Goal: Task Accomplishment & Management: Manage account settings

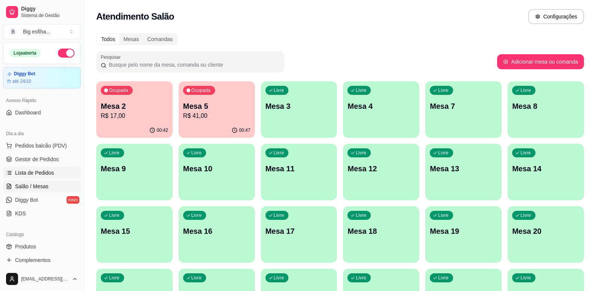
click at [55, 174] on link "Lista de Pedidos" at bounding box center [42, 173] width 78 height 12
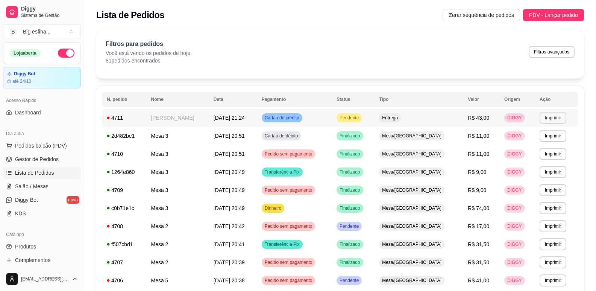
click at [543, 116] on button "Imprimir" at bounding box center [552, 118] width 27 height 12
click at [535, 145] on button "IMPRESSORA" at bounding box center [536, 144] width 54 height 12
click at [53, 183] on link "Salão / Mesas" at bounding box center [42, 186] width 78 height 12
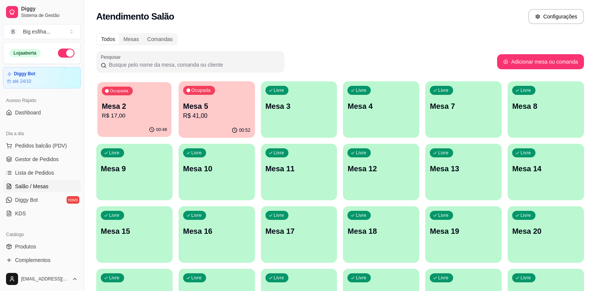
click at [156, 120] on p "R$ 17,00" at bounding box center [134, 115] width 65 height 9
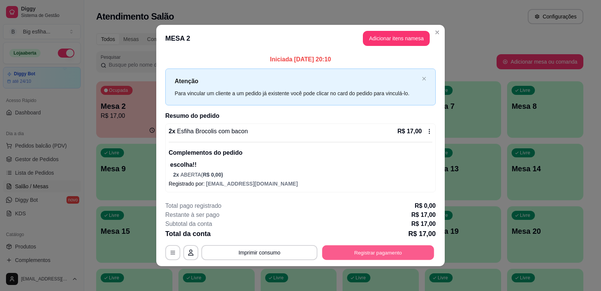
click at [414, 251] on button "Registrar pagamento" at bounding box center [378, 252] width 112 height 15
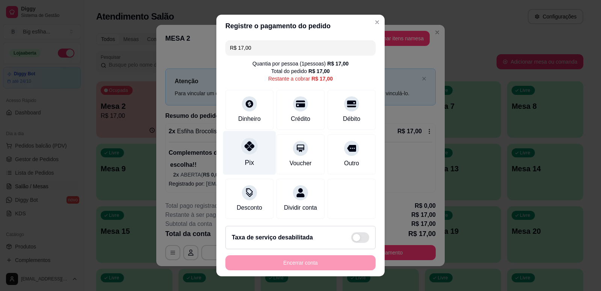
click at [230, 151] on div "Pix" at bounding box center [249, 152] width 53 height 44
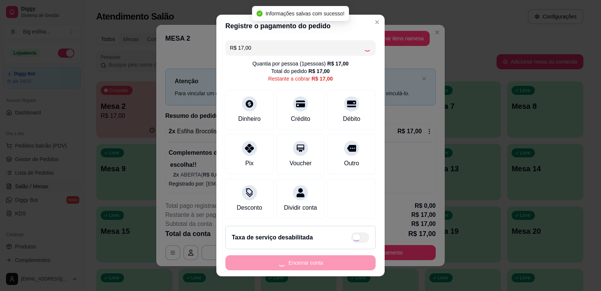
type input "R$ 0,00"
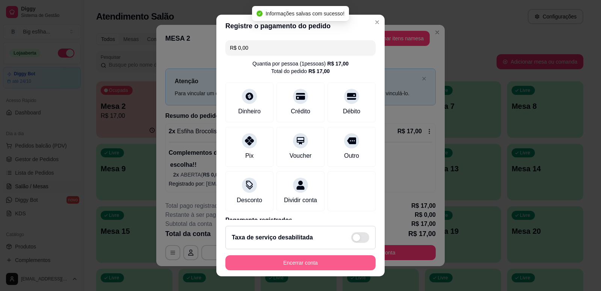
click at [287, 263] on button "Encerrar conta" at bounding box center [301, 262] width 150 height 15
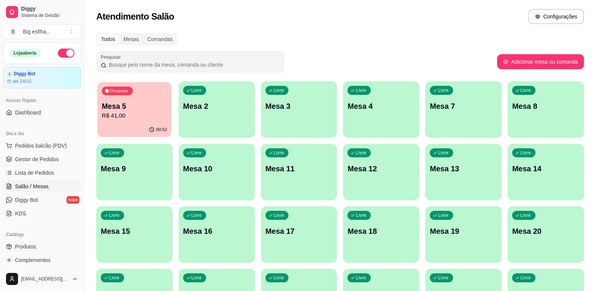
click at [127, 101] on p "Mesa 5" at bounding box center [134, 106] width 65 height 10
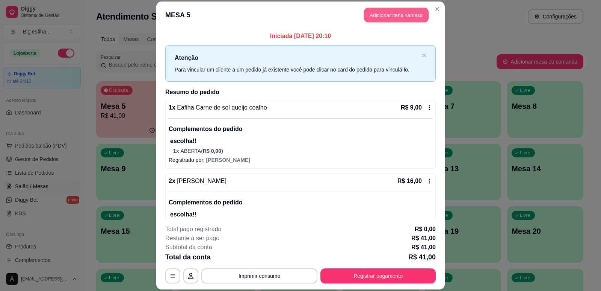
click at [385, 16] on button "Adicionar itens na mesa" at bounding box center [396, 15] width 65 height 15
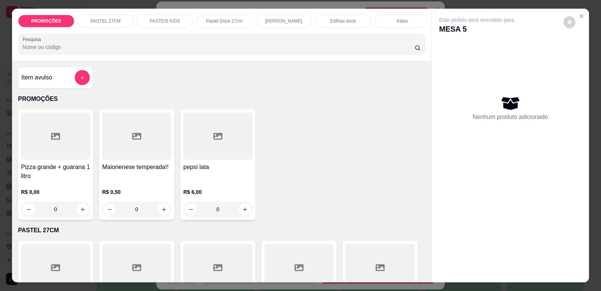
scroll to position [0, 302]
click at [341, 20] on p "Refrigerante" at bounding box center [337, 21] width 25 height 6
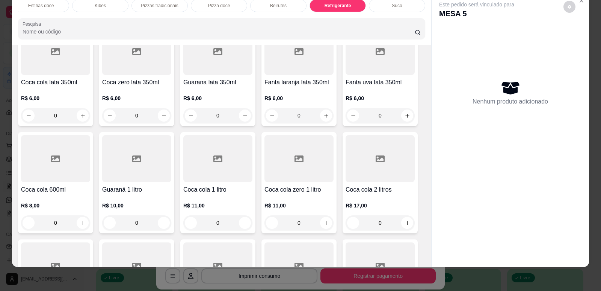
scroll to position [4450, 0]
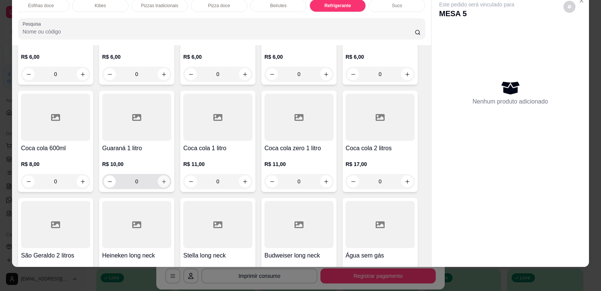
click at [162, 179] on icon "increase-product-quantity" at bounding box center [164, 181] width 4 height 4
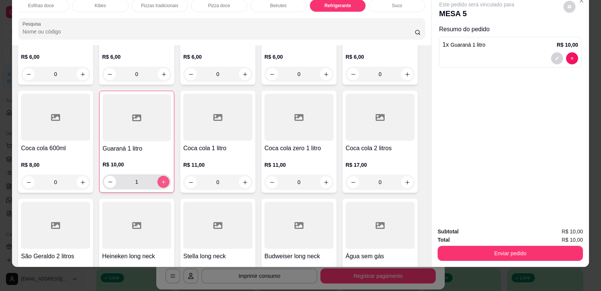
type input "1"
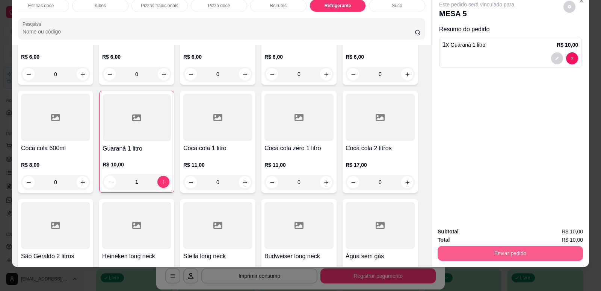
click at [504, 248] on button "Enviar pedido" at bounding box center [510, 252] width 145 height 15
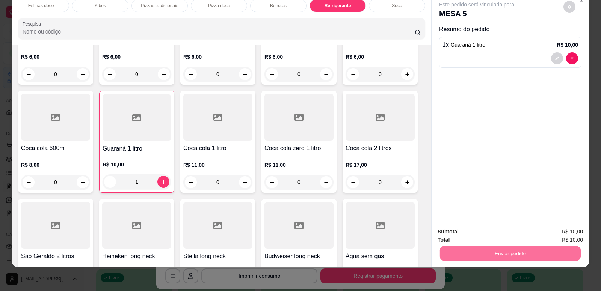
click at [568, 234] on button "Enviar pedido" at bounding box center [564, 234] width 42 height 14
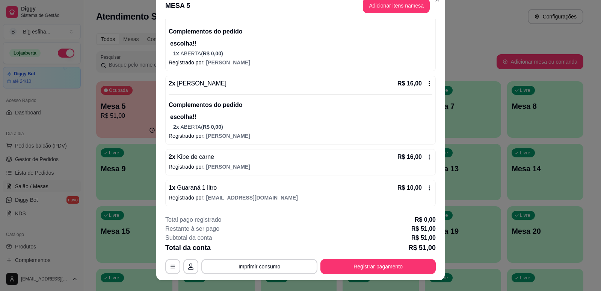
scroll to position [23, 0]
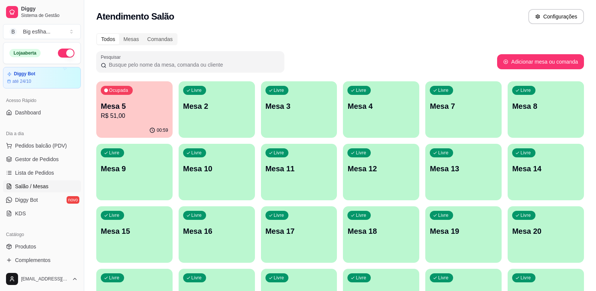
click at [144, 113] on p "R$ 51,00" at bounding box center [134, 115] width 67 height 9
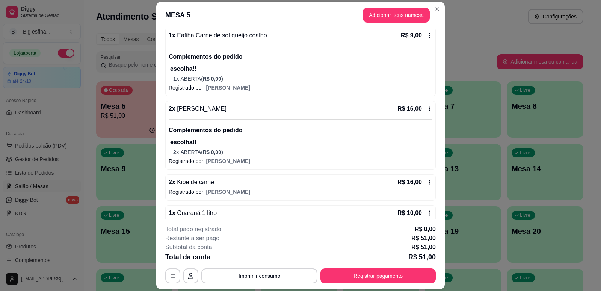
scroll to position [88, 0]
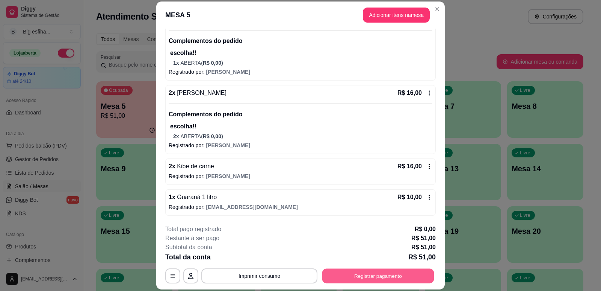
click at [390, 274] on button "Registrar pagamento" at bounding box center [378, 275] width 112 height 15
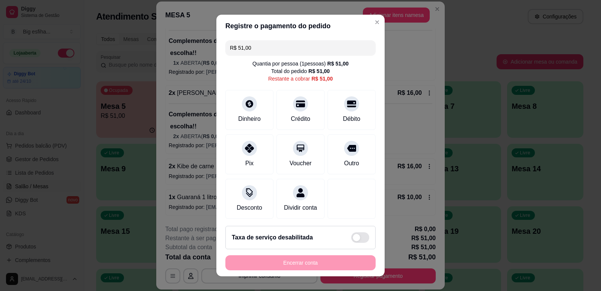
click at [266, 50] on input "R$ 51,00" at bounding box center [300, 47] width 141 height 15
click at [307, 104] on div "Crédito" at bounding box center [300, 108] width 53 height 44
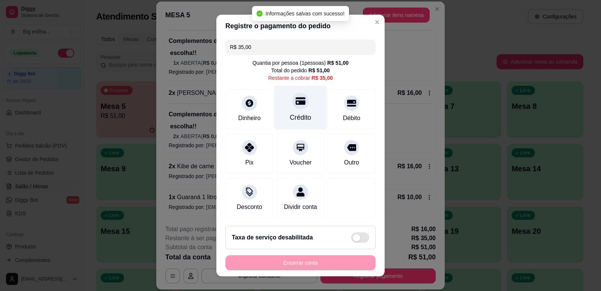
scroll to position [0, 0]
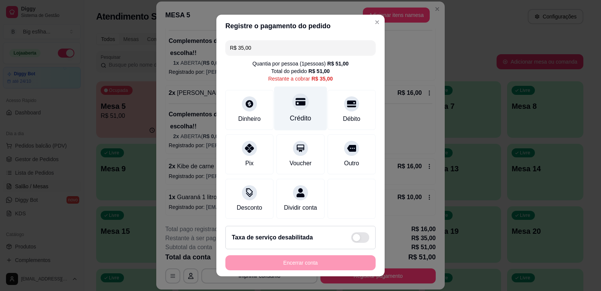
click at [310, 108] on div "Crédito" at bounding box center [300, 108] width 53 height 44
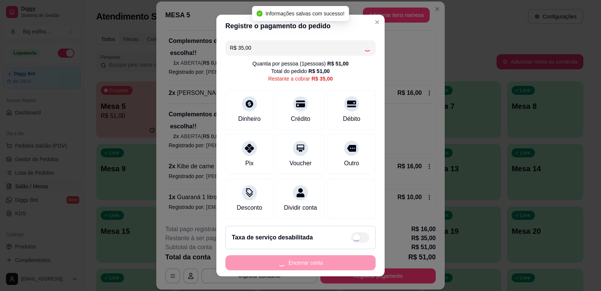
type input "R$ 0,00"
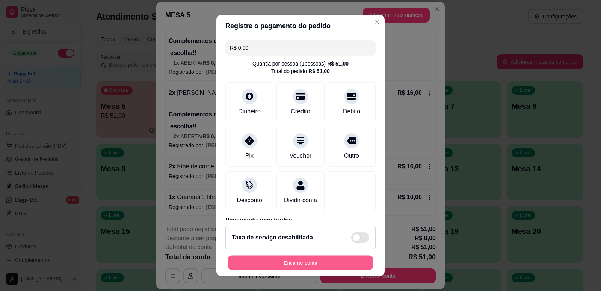
click at [295, 262] on button "Encerrar conta" at bounding box center [301, 262] width 146 height 15
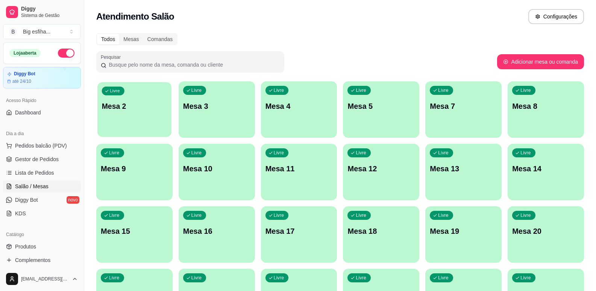
click at [140, 100] on div "Livre Mesa 2" at bounding box center [134, 105] width 74 height 46
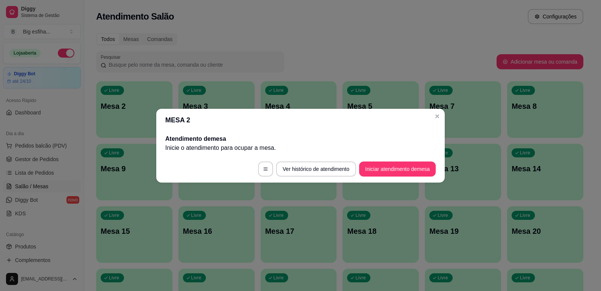
click at [386, 177] on footer "Ver histórico de atendimento Iniciar atendimento de mesa" at bounding box center [300, 168] width 289 height 27
click at [389, 168] on button "Iniciar atendimento de mesa" at bounding box center [397, 168] width 74 height 15
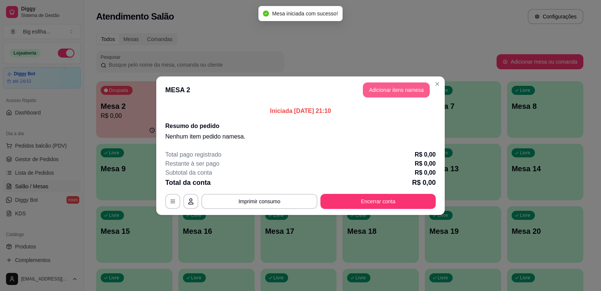
click at [384, 95] on button "Adicionar itens na mesa" at bounding box center [396, 89] width 67 height 15
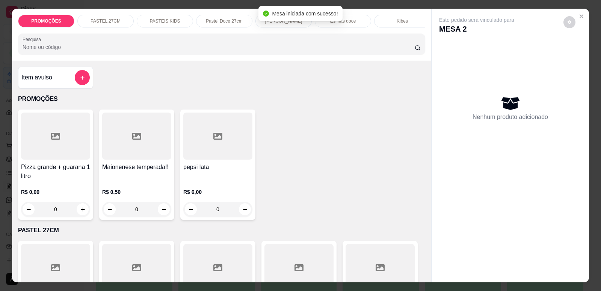
click at [201, 51] on input "Pesquisa" at bounding box center [219, 47] width 392 height 8
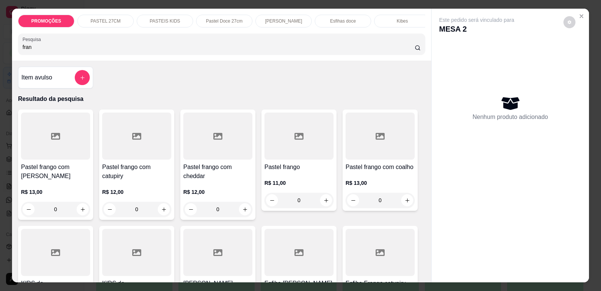
type input "fran"
click at [103, 146] on div at bounding box center [136, 135] width 69 height 47
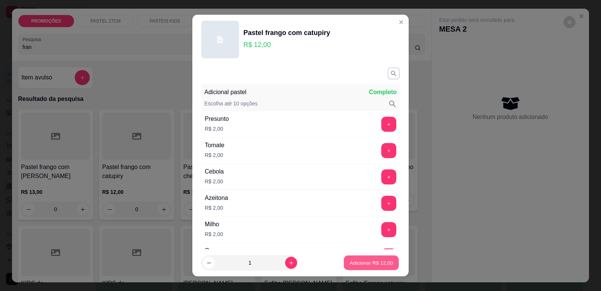
click at [355, 263] on p "Adicionar R$ 12,00" at bounding box center [372, 262] width 44 height 7
type input "1"
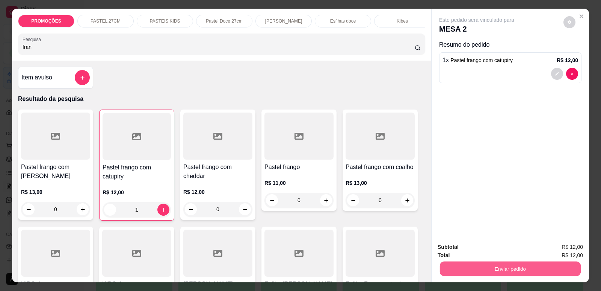
click at [455, 268] on button "Enviar pedido" at bounding box center [510, 268] width 141 height 15
click at [546, 252] on button "Enviar pedido" at bounding box center [564, 250] width 42 height 14
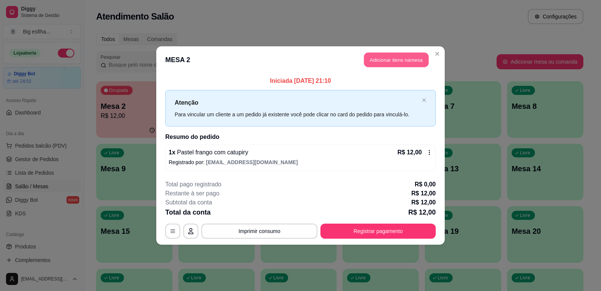
click at [387, 60] on button "Adicionar itens na mesa" at bounding box center [396, 60] width 65 height 15
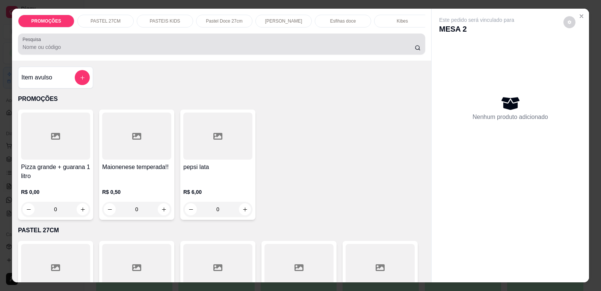
click at [298, 43] on div at bounding box center [222, 43] width 398 height 15
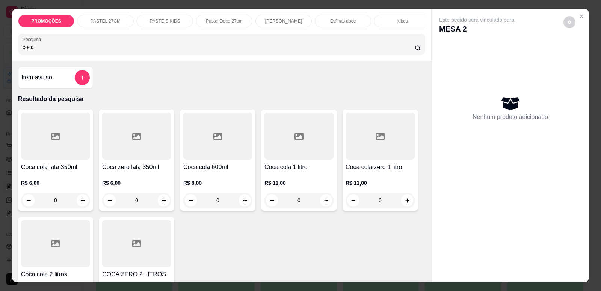
type input "coca"
click at [125, 159] on div at bounding box center [136, 135] width 69 height 47
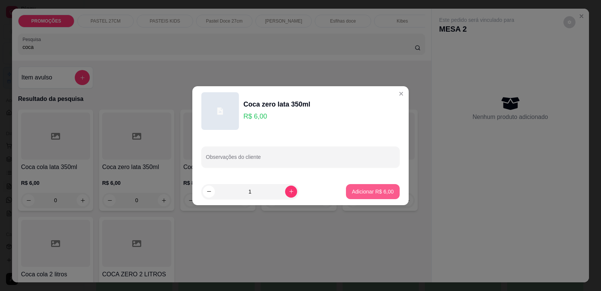
click at [377, 194] on p "Adicionar R$ 6,00" at bounding box center [373, 192] width 42 height 8
type input "1"
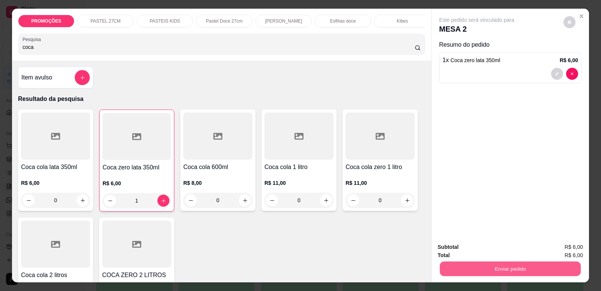
click at [493, 269] on button "Enviar pedido" at bounding box center [510, 268] width 141 height 15
click at [553, 250] on button "Enviar pedido" at bounding box center [564, 250] width 42 height 14
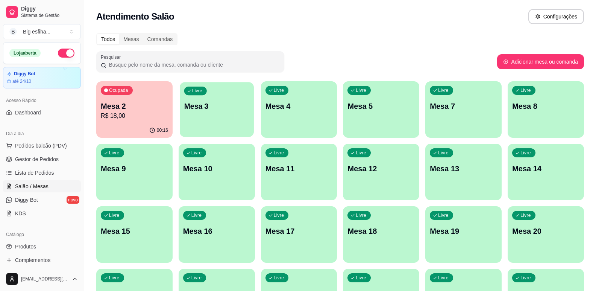
click at [213, 114] on div "Livre Mesa 3" at bounding box center [217, 105] width 74 height 46
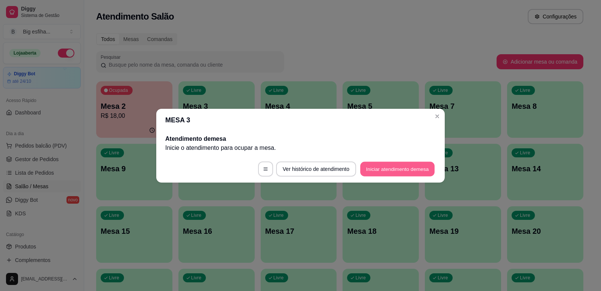
click at [393, 166] on button "Iniciar atendimento de mesa" at bounding box center [397, 168] width 74 height 15
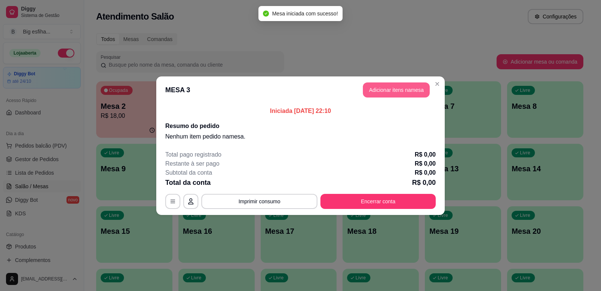
click at [406, 89] on button "Adicionar itens na mesa" at bounding box center [396, 89] width 67 height 15
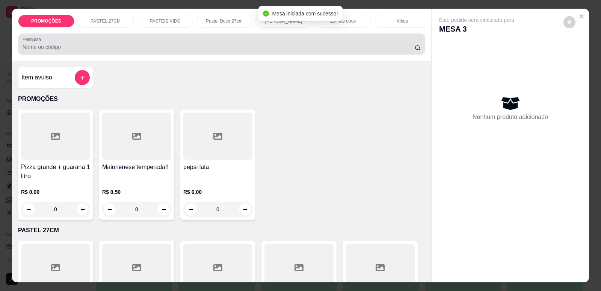
click at [272, 51] on input "Pesquisa" at bounding box center [219, 47] width 392 height 8
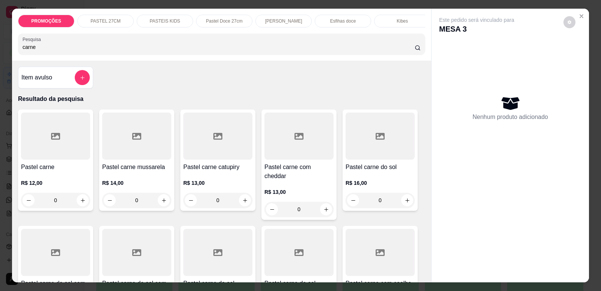
type input "carne"
click at [135, 141] on icon at bounding box center [136, 136] width 9 height 9
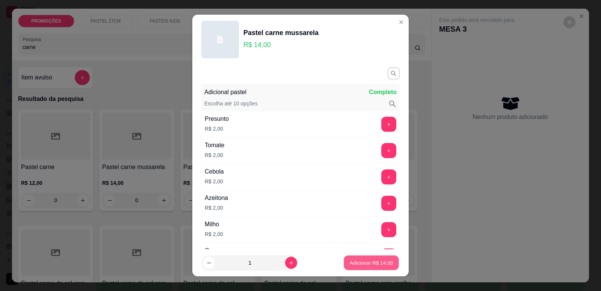
click at [374, 259] on p "Adicionar R$ 14,00" at bounding box center [372, 262] width 44 height 7
type input "1"
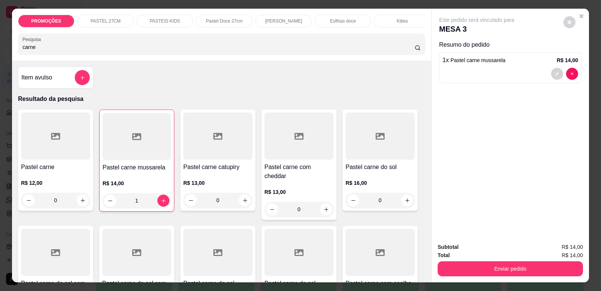
drag, startPoint x: 47, startPoint y: 50, endPoint x: 15, endPoint y: 48, distance: 32.0
click at [18, 48] on div "Pesquisa carne" at bounding box center [221, 43] width 407 height 21
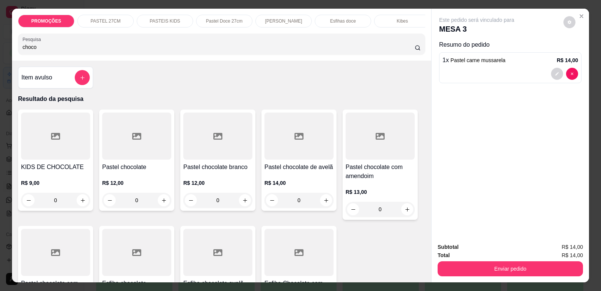
scroll to position [113, 0]
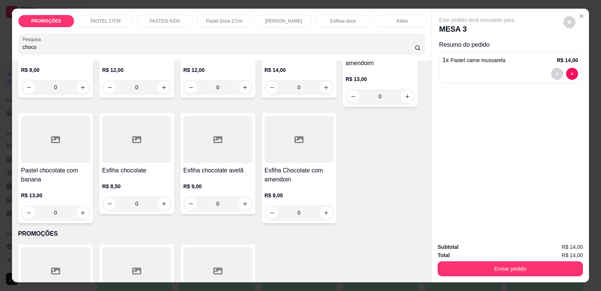
type input "choco"
click at [142, 160] on div at bounding box center [136, 139] width 69 height 47
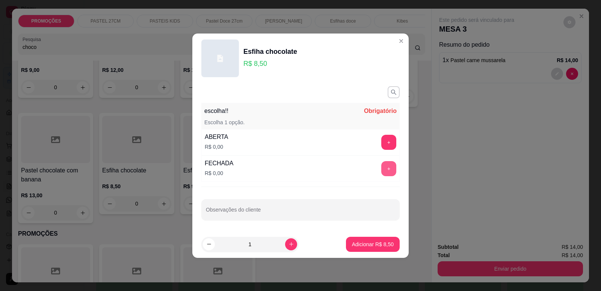
click at [386, 166] on button "+" at bounding box center [388, 168] width 15 height 15
click at [380, 247] on p "Adicionar R$ 8,50" at bounding box center [373, 244] width 42 height 8
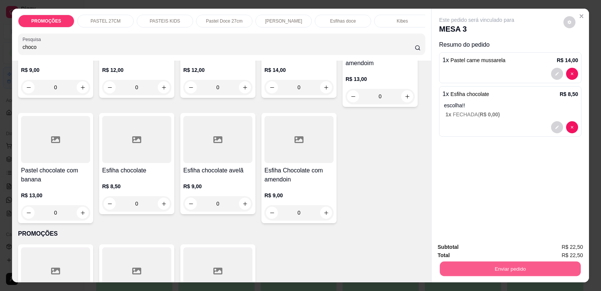
click at [465, 268] on button "Enviar pedido" at bounding box center [510, 268] width 141 height 15
click at [563, 247] on button "Enviar pedido" at bounding box center [563, 250] width 41 height 14
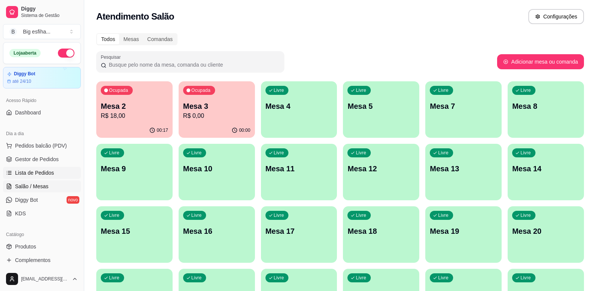
click at [52, 175] on span "Lista de Pedidos" at bounding box center [34, 173] width 39 height 8
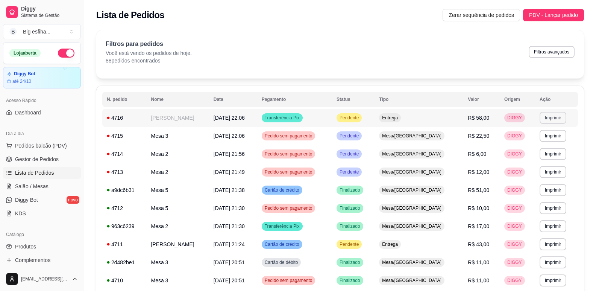
click at [548, 118] on button "Imprimir" at bounding box center [552, 118] width 27 height 12
click at [540, 145] on button "IMPRESSORA" at bounding box center [543, 141] width 44 height 10
click at [44, 181] on link "Salão / Mesas" at bounding box center [42, 186] width 78 height 12
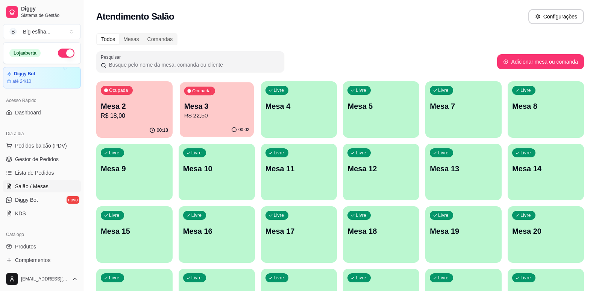
click at [194, 116] on p "R$ 22,50" at bounding box center [216, 115] width 65 height 9
click at [121, 96] on div "Ocupada Mesa 2 R$ 18,00" at bounding box center [134, 102] width 74 height 41
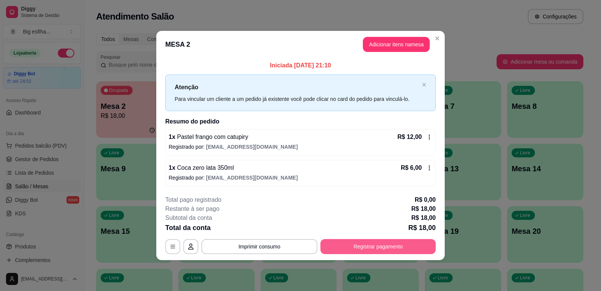
click at [355, 250] on button "Registrar pagamento" at bounding box center [378, 246] width 115 height 15
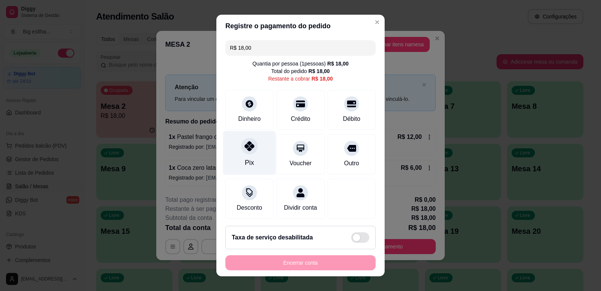
drag, startPoint x: 242, startPoint y: 155, endPoint x: 244, endPoint y: 151, distance: 4.5
click at [242, 154] on div "Pix" at bounding box center [249, 152] width 53 height 44
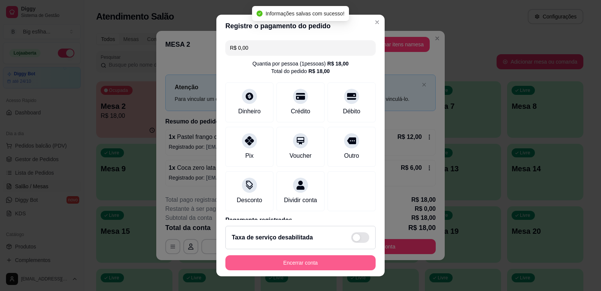
type input "R$ 0,00"
click at [291, 263] on button "Encerrar conta" at bounding box center [301, 262] width 150 height 15
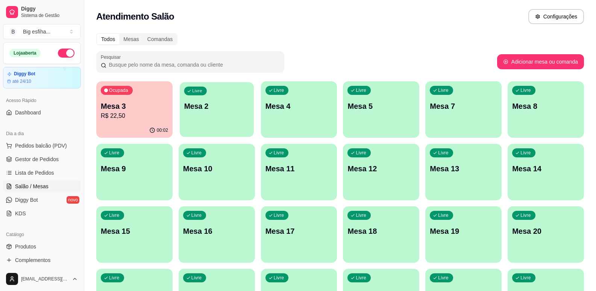
click at [239, 104] on p "Mesa 2" at bounding box center [216, 106] width 65 height 10
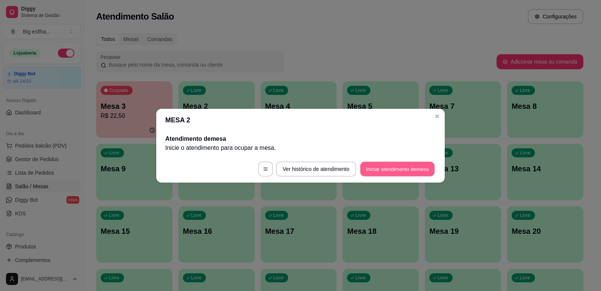
click at [381, 167] on button "Iniciar atendimento de mesa" at bounding box center [397, 168] width 74 height 15
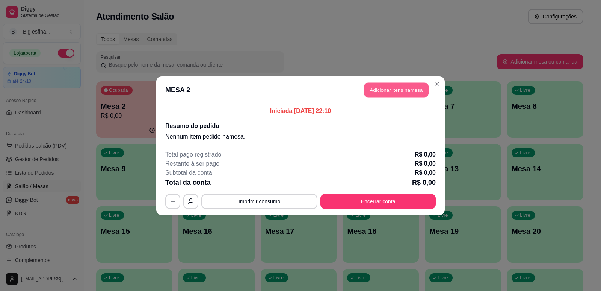
click at [406, 92] on button "Adicionar itens na mesa" at bounding box center [396, 89] width 65 height 15
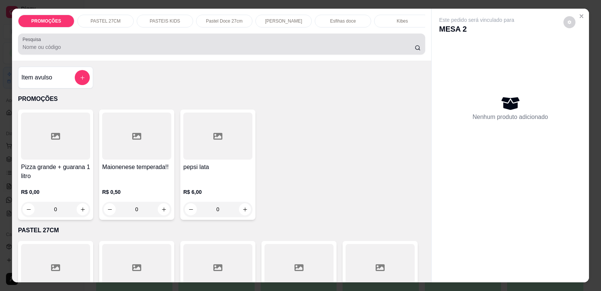
click at [135, 51] on input "Pesquisa" at bounding box center [219, 47] width 392 height 8
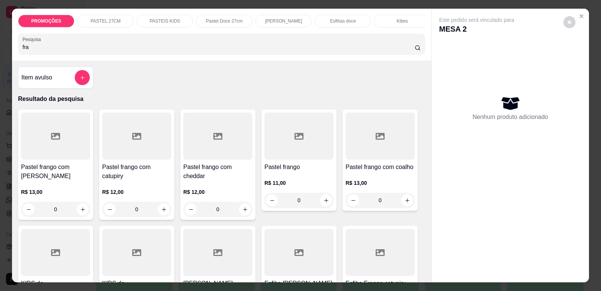
type input "fra"
click at [137, 157] on div at bounding box center [136, 135] width 69 height 47
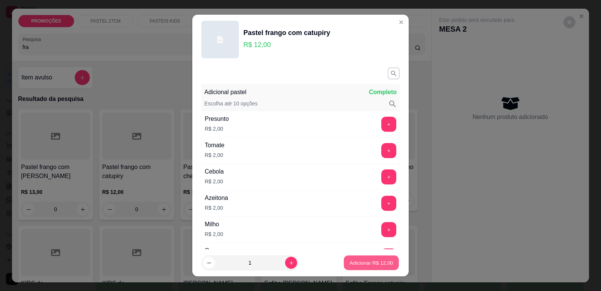
click at [355, 263] on p "Adicionar R$ 12,00" at bounding box center [372, 262] width 44 height 7
type input "1"
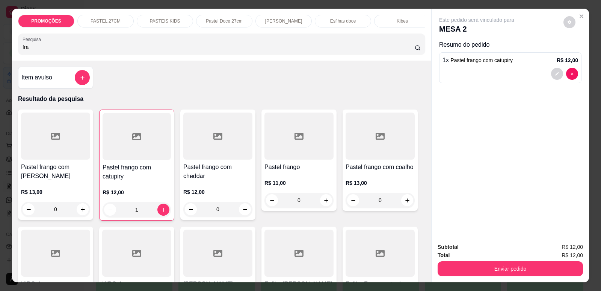
drag, startPoint x: 28, startPoint y: 54, endPoint x: 7, endPoint y: 55, distance: 21.1
click at [8, 56] on div "PROMOÇÕES PASTEL 27CM PASTEIS KIDS Pastel Doce 27cm Esfihas Salgadas Esfihas do…" at bounding box center [300, 145] width 601 height 291
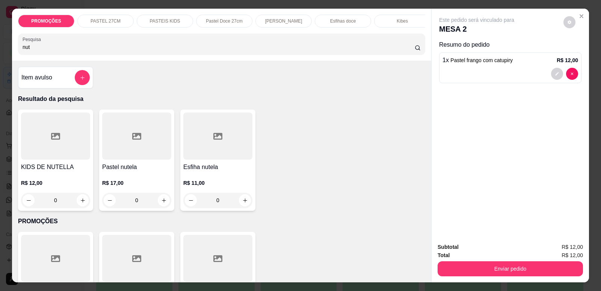
type input "nut"
click at [111, 171] on h4 "Pastel nutela" at bounding box center [136, 166] width 69 height 9
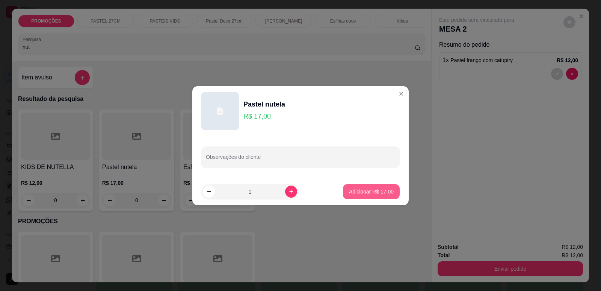
click at [368, 192] on p "Adicionar R$ 17,00" at bounding box center [371, 192] width 45 height 8
type input "1"
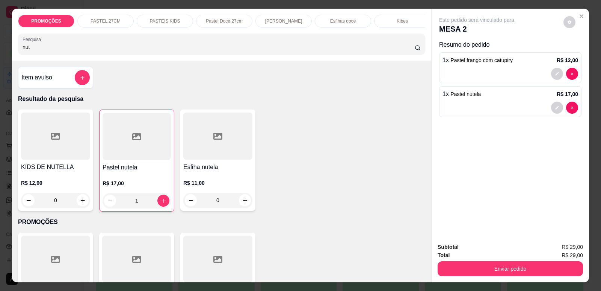
drag, startPoint x: 21, startPoint y: 44, endPoint x: 6, endPoint y: 44, distance: 14.7
click at [6, 44] on div "PROMOÇÕES PASTEL 27CM PASTEIS KIDS Pastel Doce 27cm Esfihas Salgadas Esfihas do…" at bounding box center [300, 145] width 601 height 291
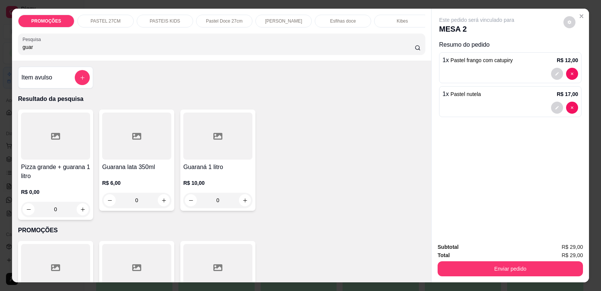
type input "guar"
click at [107, 156] on div at bounding box center [136, 135] width 69 height 47
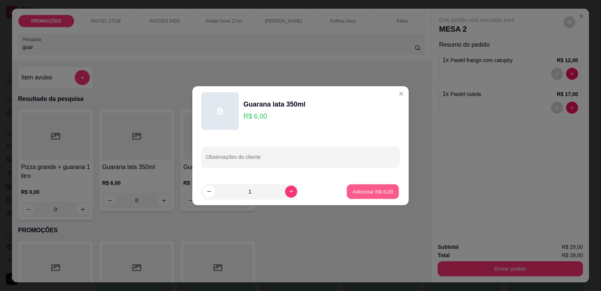
click at [377, 195] on button "Adicionar R$ 6,00" at bounding box center [373, 191] width 52 height 15
type input "1"
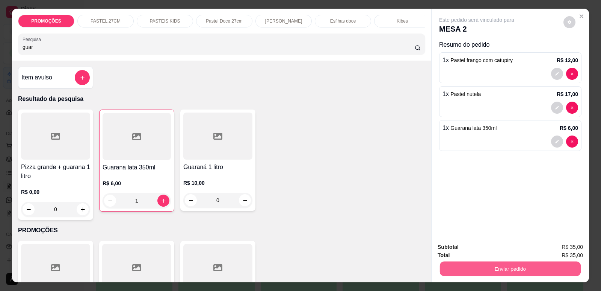
click at [558, 268] on button "Enviar pedido" at bounding box center [510, 268] width 141 height 15
click at [573, 247] on button "Enviar pedido" at bounding box center [564, 250] width 42 height 14
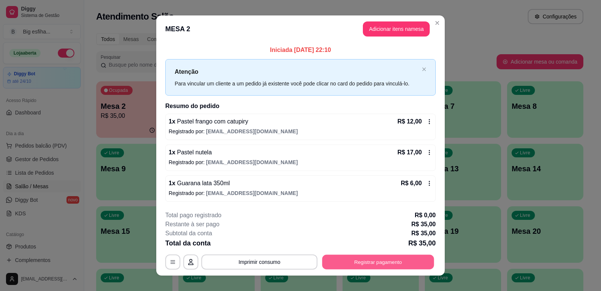
click at [370, 259] on button "Registrar pagamento" at bounding box center [378, 261] width 112 height 15
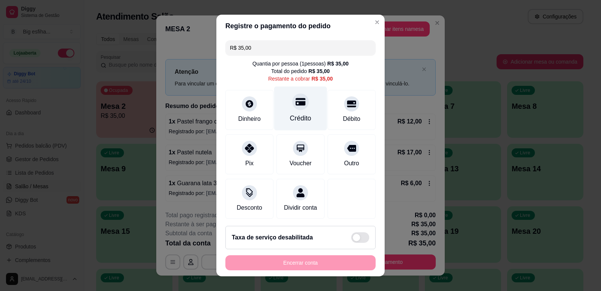
click at [299, 118] on div "Crédito" at bounding box center [300, 118] width 21 height 10
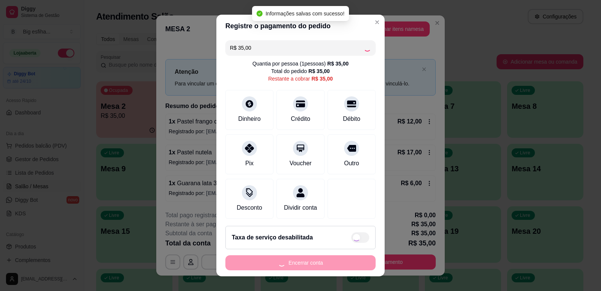
type input "R$ 0,00"
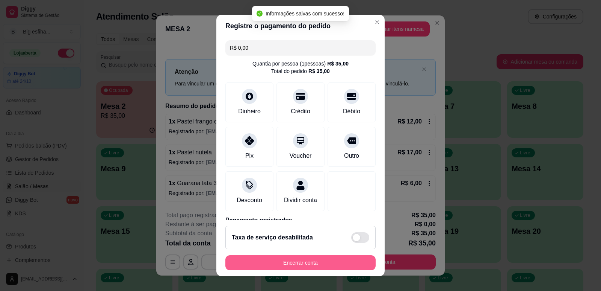
click at [311, 260] on button "Encerrar conta" at bounding box center [301, 262] width 150 height 15
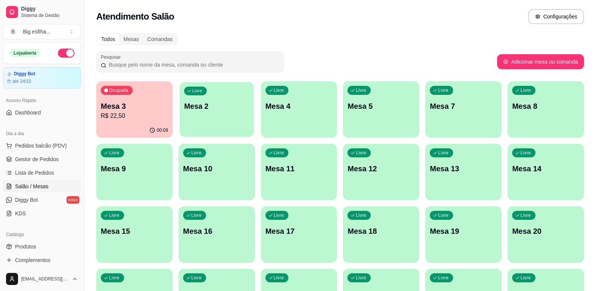
click at [210, 122] on div "Livre Mesa 2" at bounding box center [217, 105] width 74 height 46
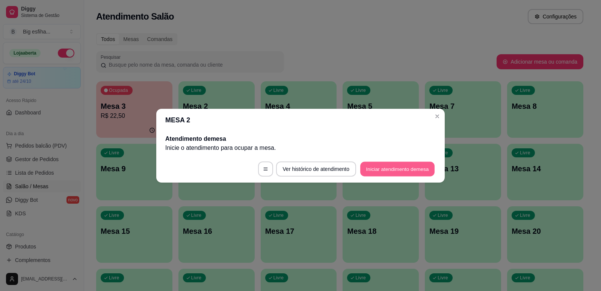
click at [392, 170] on button "Iniciar atendimento de mesa" at bounding box center [397, 168] width 74 height 15
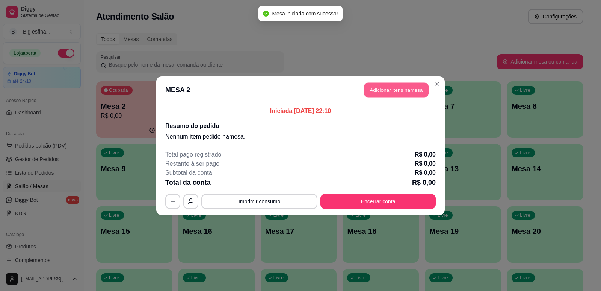
click at [375, 87] on button "Adicionar itens na mesa" at bounding box center [396, 89] width 65 height 15
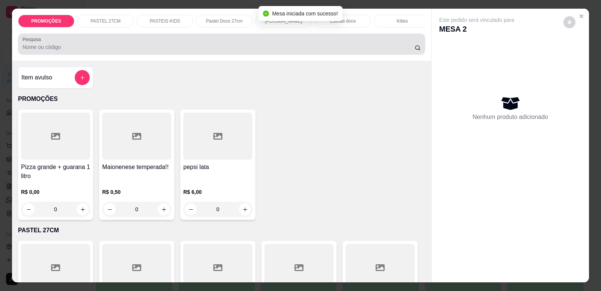
click at [292, 51] on input "Pesquisa" at bounding box center [219, 47] width 392 height 8
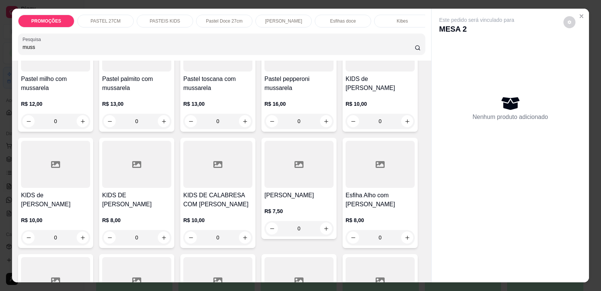
scroll to position [338, 0]
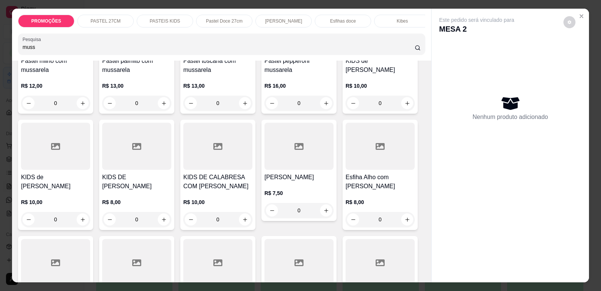
type input "muss"
click at [291, 192] on div "R$ 7,50 0" at bounding box center [299, 200] width 69 height 36
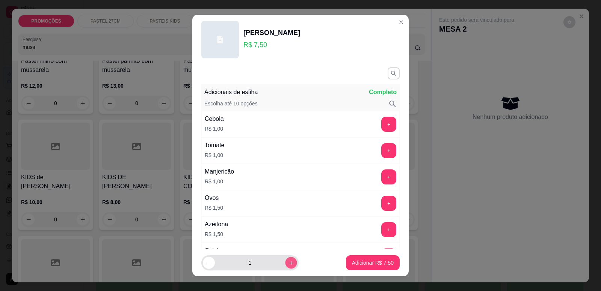
click at [289, 261] on icon "increase-product-quantity" at bounding box center [292, 263] width 6 height 6
type input "2"
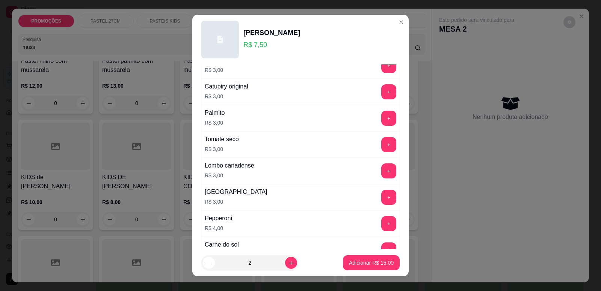
scroll to position [594, 0]
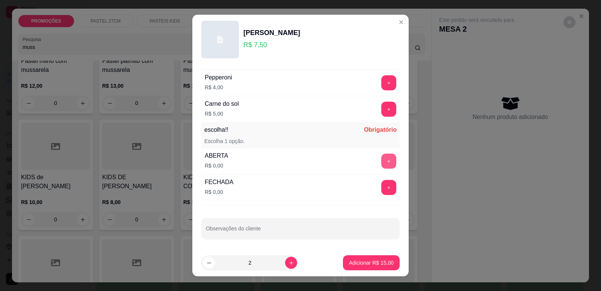
click at [381, 161] on button "+" at bounding box center [388, 160] width 15 height 15
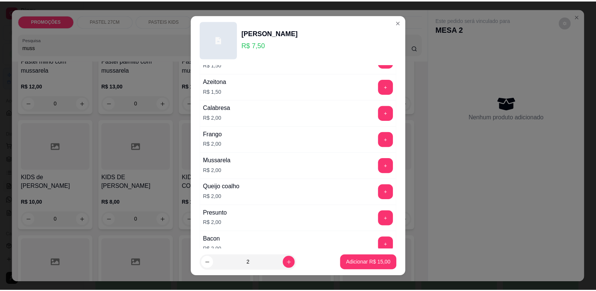
scroll to position [68, 0]
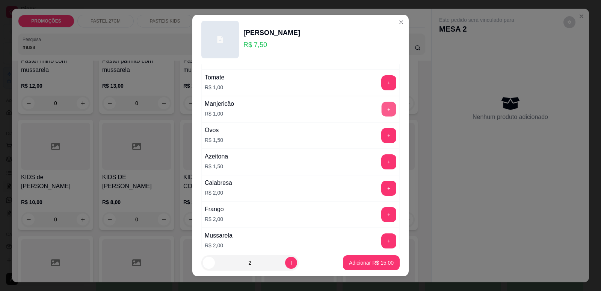
click at [382, 108] on button "+" at bounding box center [389, 108] width 15 height 15
click at [368, 263] on p "Adicionar R$ 17,00" at bounding box center [371, 263] width 45 height 8
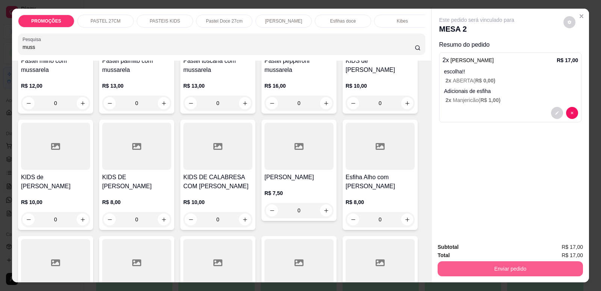
click at [463, 266] on button "Enviar pedido" at bounding box center [510, 268] width 145 height 15
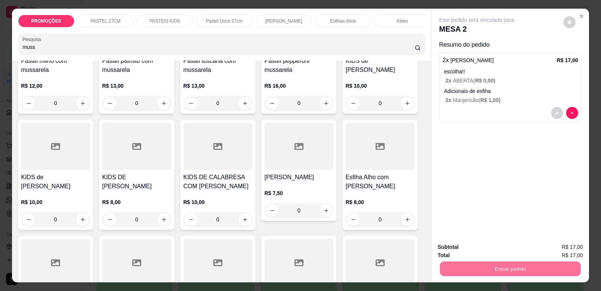
click at [567, 249] on button "Enviar pedido" at bounding box center [563, 250] width 41 height 14
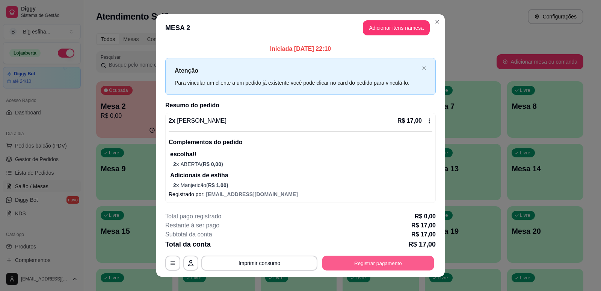
click at [345, 257] on button "Registrar pagamento" at bounding box center [378, 262] width 112 height 15
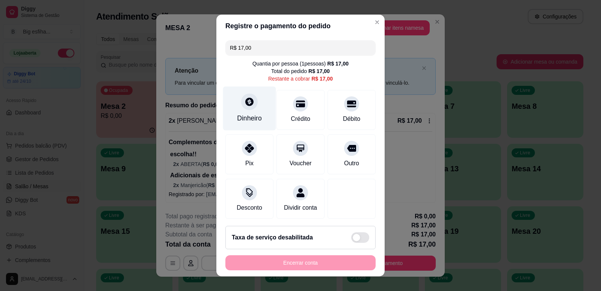
click at [242, 99] on div at bounding box center [249, 101] width 17 height 17
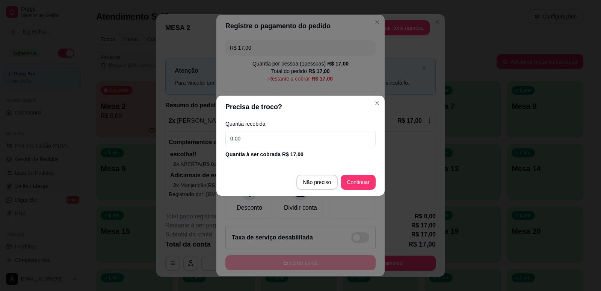
click at [252, 134] on input "0,00" at bounding box center [301, 138] width 150 height 15
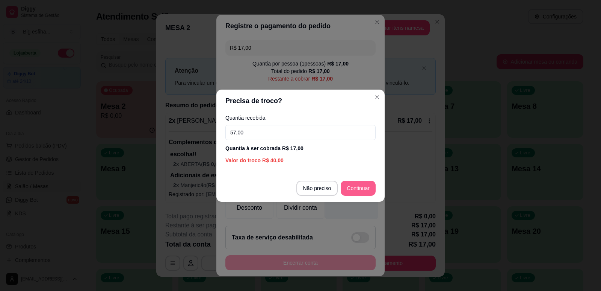
type input "57,00"
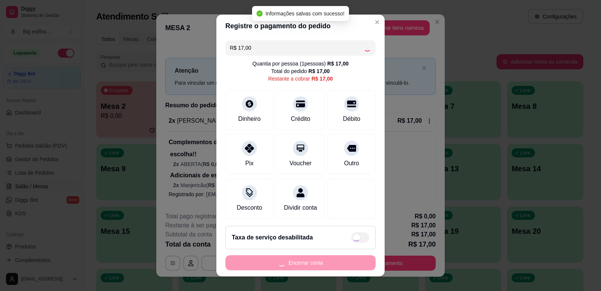
type input "R$ 0,00"
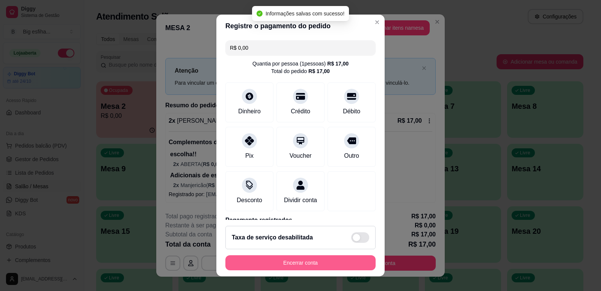
click at [312, 258] on button "Encerrar conta" at bounding box center [301, 262] width 150 height 15
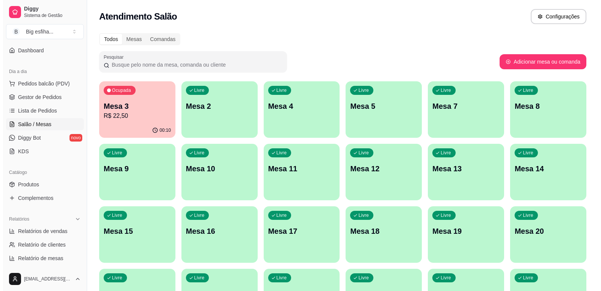
scroll to position [75, 0]
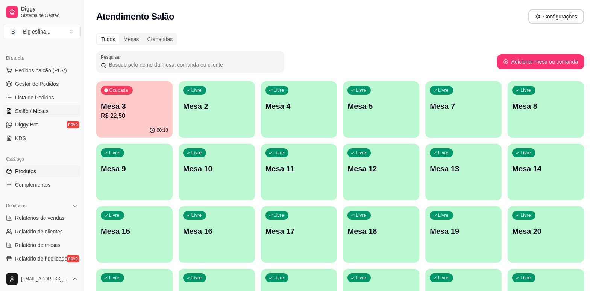
click at [35, 172] on span "Produtos" at bounding box center [25, 171] width 21 height 8
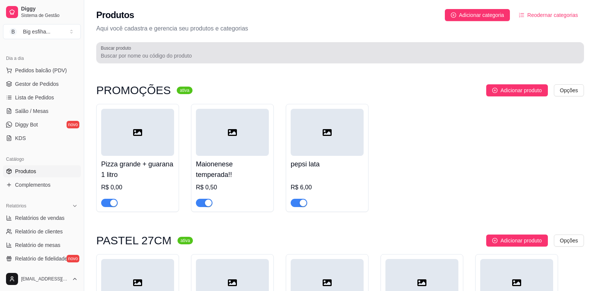
click at [181, 63] on div "Buscar produto" at bounding box center [339, 52] width 487 height 21
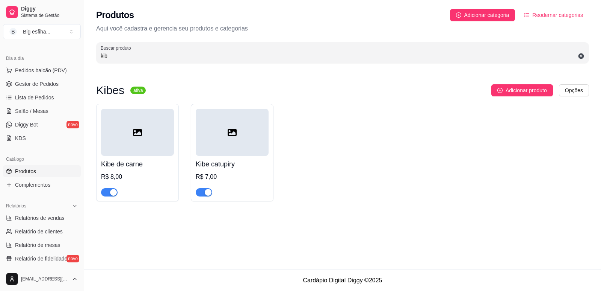
type input "kib"
click at [112, 191] on div "button" at bounding box center [113, 192] width 7 height 7
click at [41, 85] on span "Gestor de Pedidos" at bounding box center [37, 84] width 44 height 8
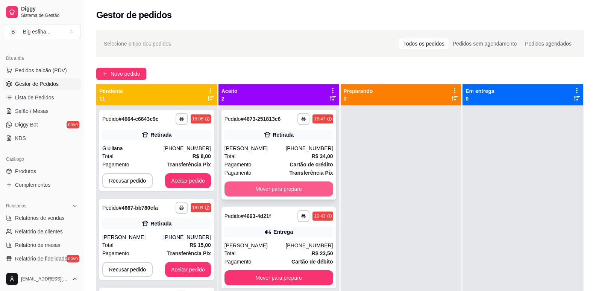
click at [250, 189] on button "Mover para preparo" at bounding box center [278, 188] width 109 height 15
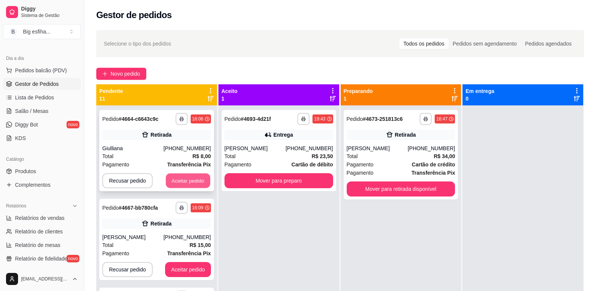
click at [183, 179] on button "Aceitar pedido" at bounding box center [188, 180] width 44 height 15
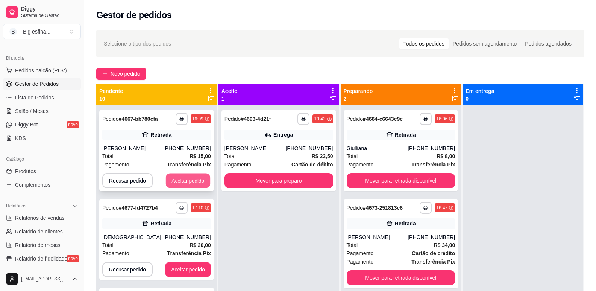
click at [182, 183] on button "Aceitar pedido" at bounding box center [188, 180] width 44 height 15
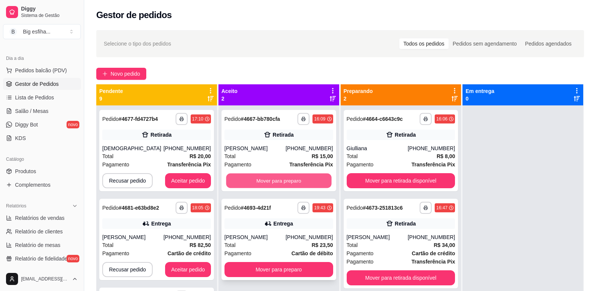
click at [250, 179] on button "Mover para preparo" at bounding box center [278, 180] width 105 height 15
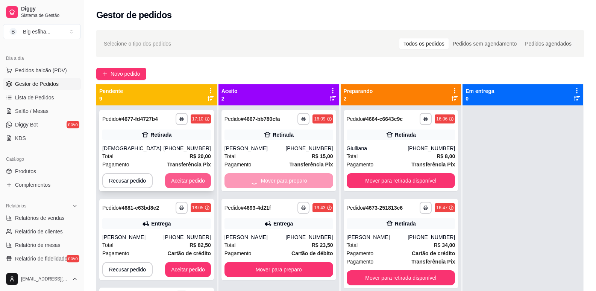
click at [189, 180] on button "Aceitar pedido" at bounding box center [188, 180] width 46 height 15
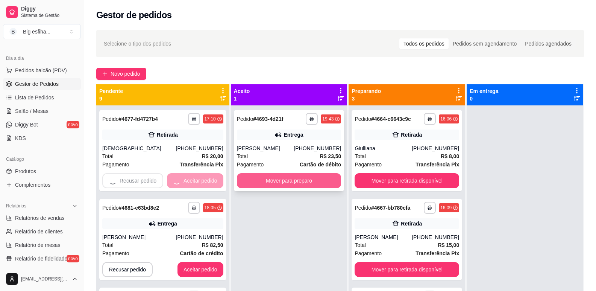
click at [265, 179] on div "**********" at bounding box center [289, 250] width 117 height 291
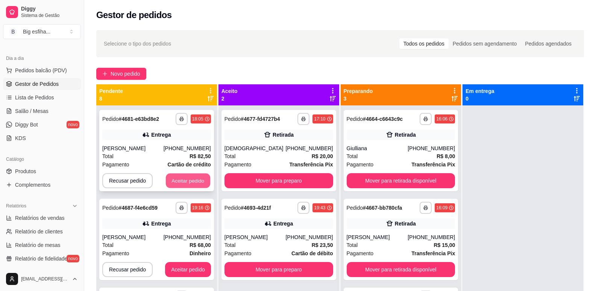
click at [194, 181] on button "Aceitar pedido" at bounding box center [188, 180] width 44 height 15
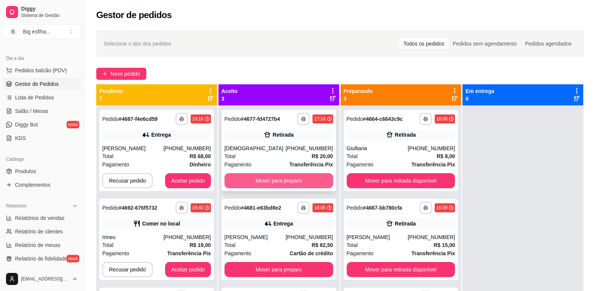
click at [245, 182] on button "Mover para preparo" at bounding box center [278, 180] width 109 height 15
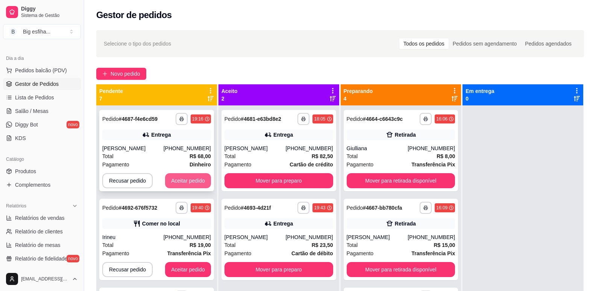
click at [188, 180] on button "Aceitar pedido" at bounding box center [188, 180] width 46 height 15
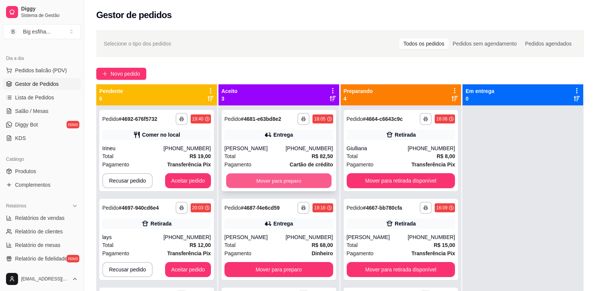
click at [242, 182] on button "Mover para preparo" at bounding box center [278, 180] width 105 height 15
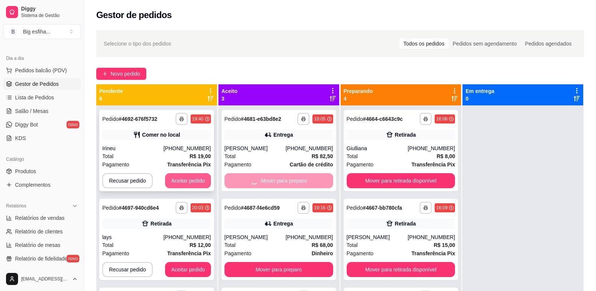
click at [183, 184] on button "Aceitar pedido" at bounding box center [188, 180] width 46 height 15
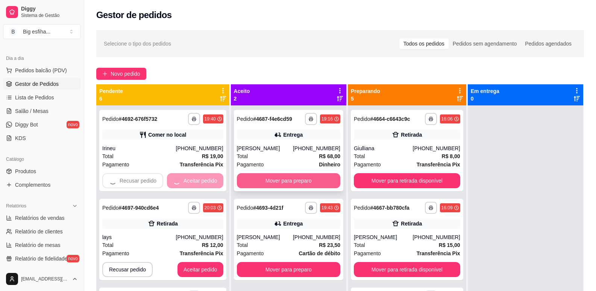
click at [251, 180] on button "Mover para preparo" at bounding box center [288, 180] width 103 height 15
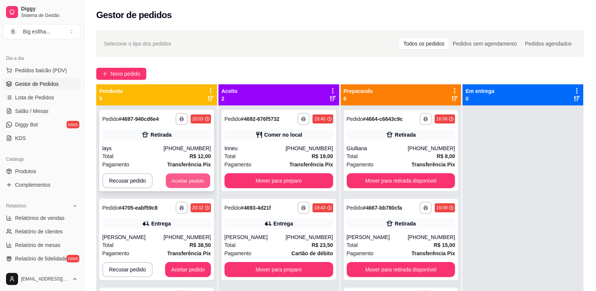
click at [195, 183] on button "Aceitar pedido" at bounding box center [188, 180] width 44 height 15
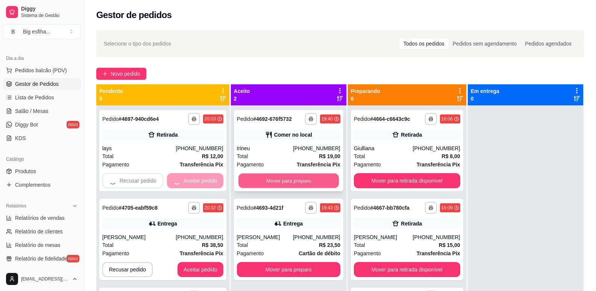
click at [239, 184] on div "**********" at bounding box center [288, 150] width 109 height 81
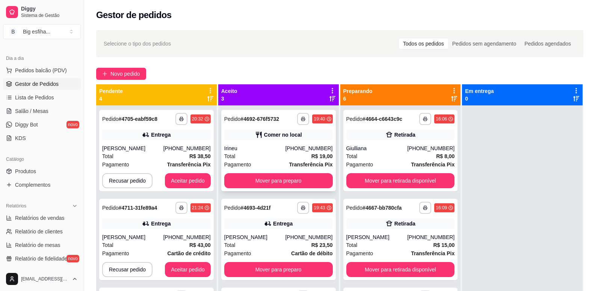
click at [193, 183] on div "feito há 169 minutos Horário do pedido [DATE] 19:40 Status do pedido ACEITO Nom…" at bounding box center [300, 144] width 217 height 195
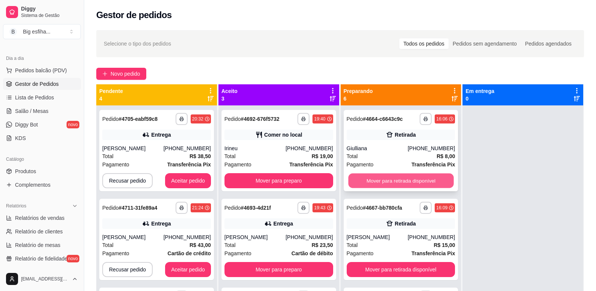
click at [386, 182] on button "Mover para retirada disponível" at bounding box center [400, 180] width 105 height 15
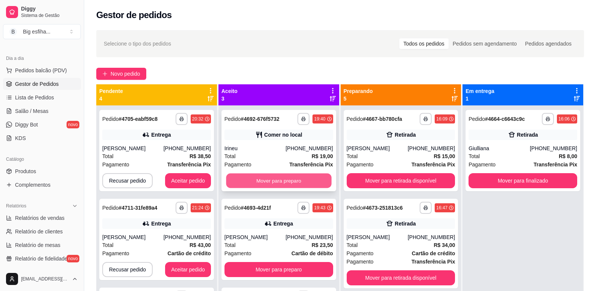
click at [312, 182] on button "Mover para preparo" at bounding box center [278, 180] width 105 height 15
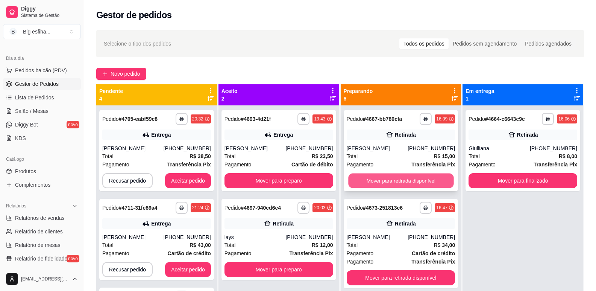
click at [344, 179] on div "**********" at bounding box center [401, 150] width 115 height 81
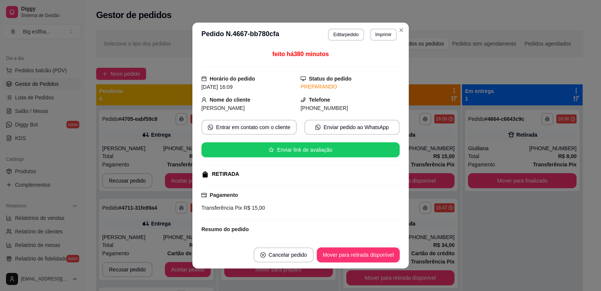
click at [300, 179] on div "feito há 380 minutos Horário do pedido [DATE] 16:09 Status do pedido PREPARANDO…" at bounding box center [300, 144] width 198 height 188
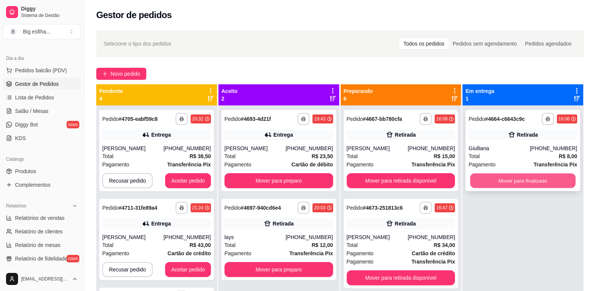
click at [470, 178] on button "Mover para finalizado" at bounding box center [522, 180] width 105 height 15
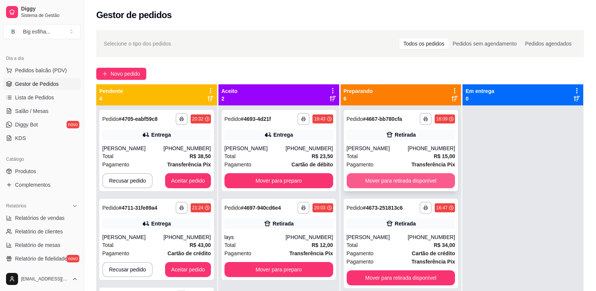
click at [427, 180] on button "Mover para retirada disponível" at bounding box center [401, 180] width 109 height 15
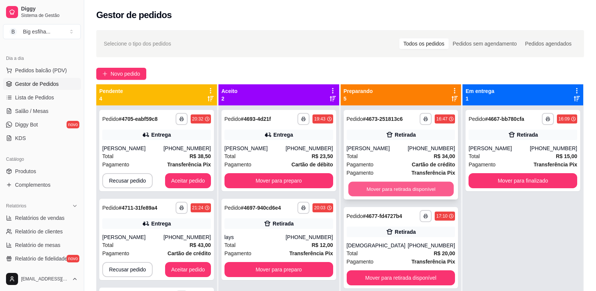
click at [410, 188] on button "Mover para retirada disponível" at bounding box center [400, 189] width 105 height 15
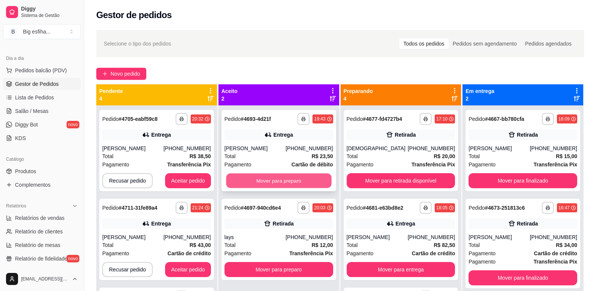
click at [308, 183] on button "Mover para preparo" at bounding box center [278, 180] width 105 height 15
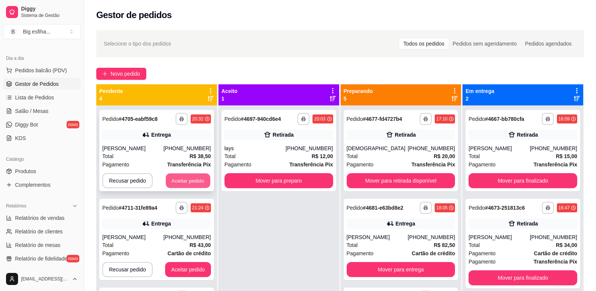
click at [179, 179] on button "Aceitar pedido" at bounding box center [188, 180] width 44 height 15
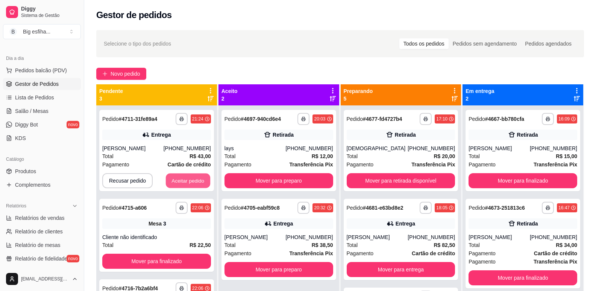
click at [179, 179] on button "Aceitar pedido" at bounding box center [188, 180] width 44 height 15
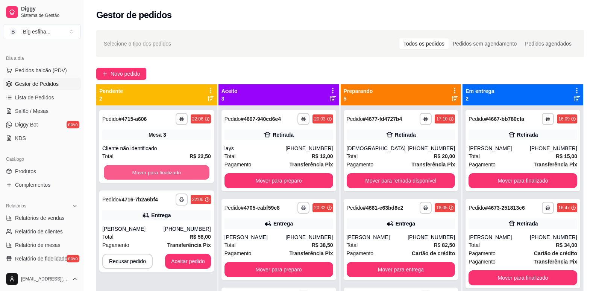
click at [180, 179] on button "Mover para finalizado" at bounding box center [156, 172] width 105 height 15
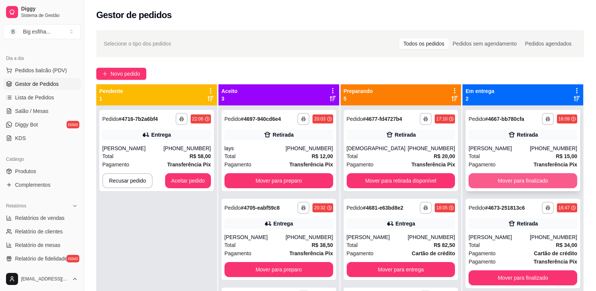
click at [468, 177] on button "Mover para finalizado" at bounding box center [522, 180] width 109 height 15
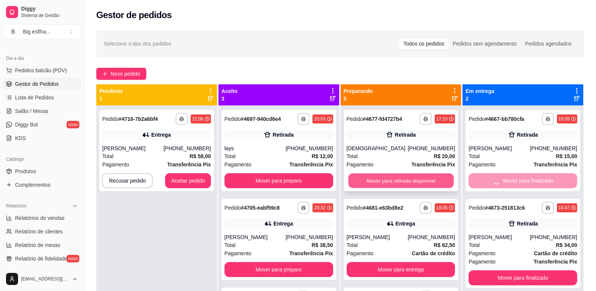
click at [388, 180] on button "Mover para retirada disponível" at bounding box center [400, 180] width 105 height 15
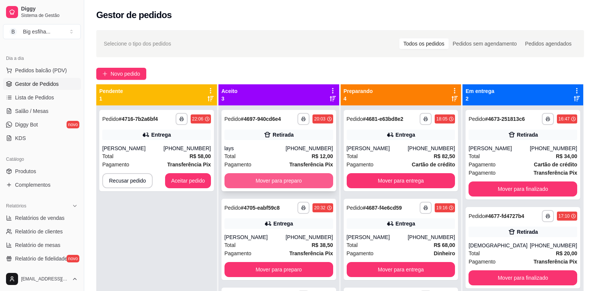
click at [298, 180] on button "Mover para preparo" at bounding box center [278, 180] width 109 height 15
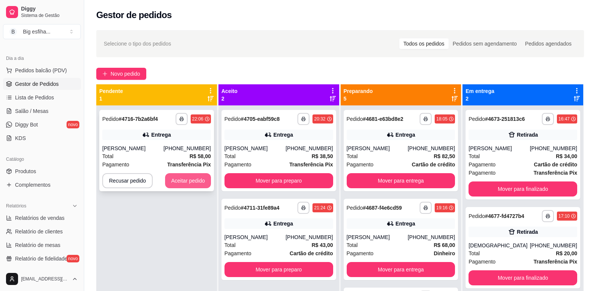
click at [193, 180] on button "Aceitar pedido" at bounding box center [188, 180] width 46 height 15
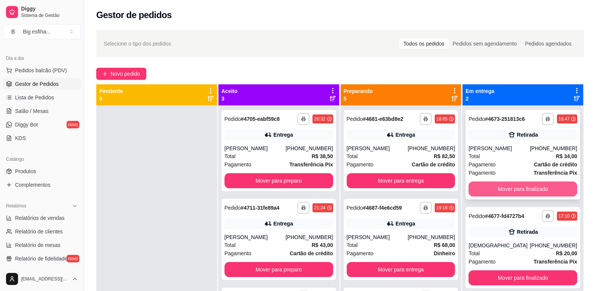
click at [454, 183] on div "**********" at bounding box center [339, 229] width 487 height 291
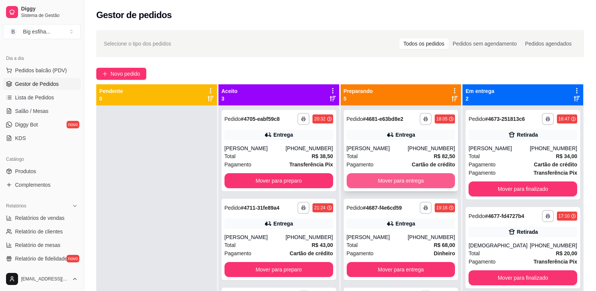
click at [391, 176] on button "Mover para entrega" at bounding box center [401, 180] width 109 height 15
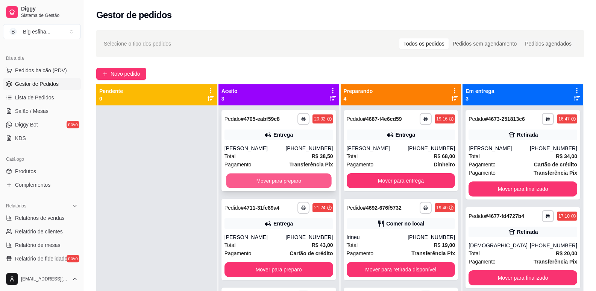
click at [303, 178] on button "Mover para preparo" at bounding box center [278, 180] width 105 height 15
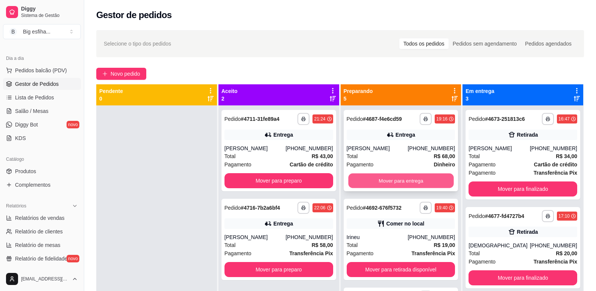
click at [378, 186] on button "Mover para entrega" at bounding box center [400, 180] width 105 height 15
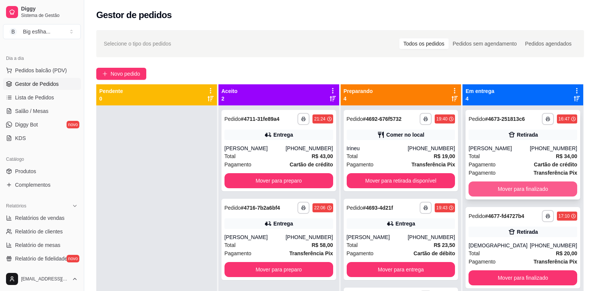
click at [481, 191] on button "Mover para finalizado" at bounding box center [522, 188] width 109 height 15
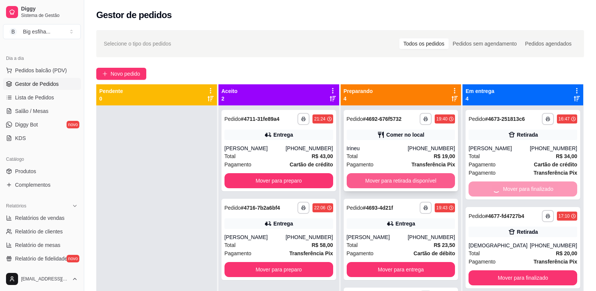
click at [403, 177] on button "Mover para retirada disponível" at bounding box center [401, 180] width 109 height 15
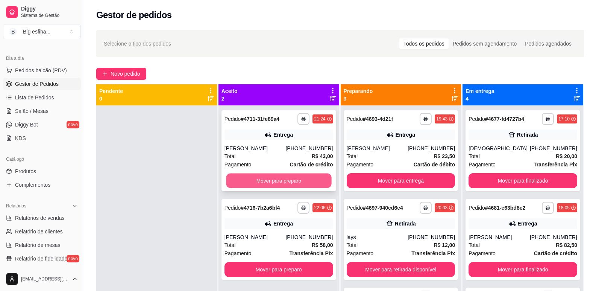
click at [319, 180] on button "Mover para preparo" at bounding box center [278, 180] width 105 height 15
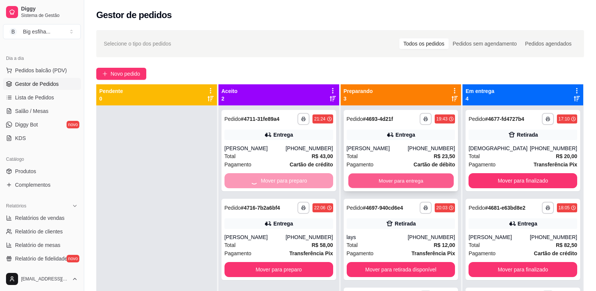
click at [400, 182] on button "Mover para entrega" at bounding box center [400, 180] width 105 height 15
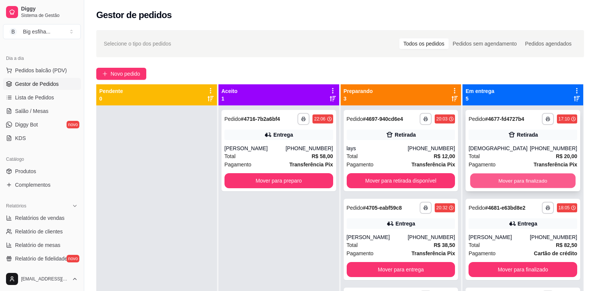
click at [480, 185] on button "Mover para finalizado" at bounding box center [522, 180] width 105 height 15
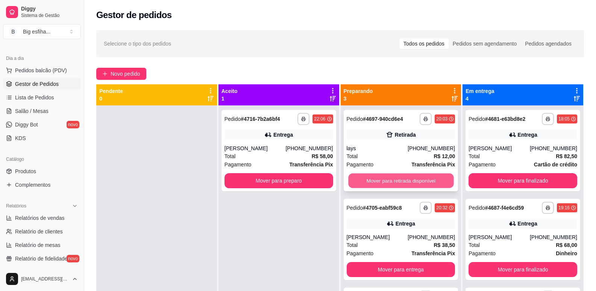
click at [430, 179] on button "Mover para retirada disponível" at bounding box center [400, 180] width 105 height 15
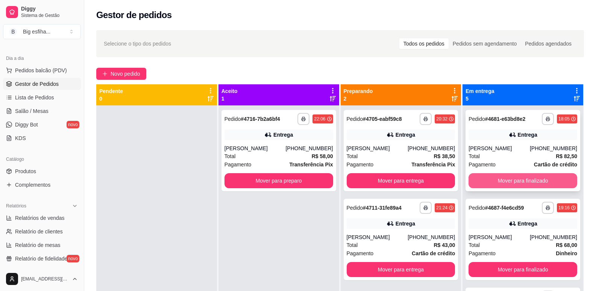
click at [465, 183] on div "**********" at bounding box center [522, 150] width 115 height 81
click at [465, 182] on div "**********" at bounding box center [522, 150] width 115 height 81
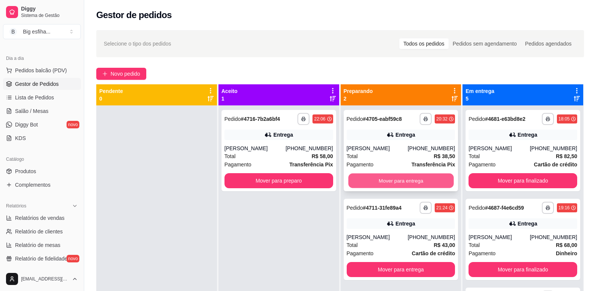
click at [429, 181] on button "Mover para entrega" at bounding box center [400, 180] width 105 height 15
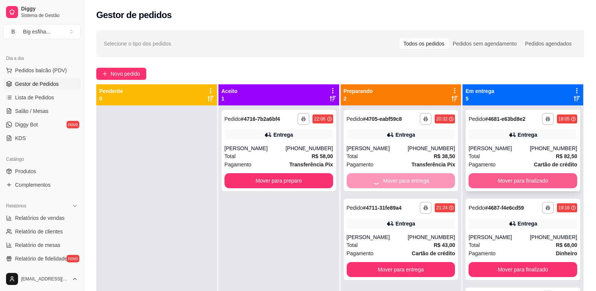
click at [476, 182] on button "Mover para finalizado" at bounding box center [522, 180] width 109 height 15
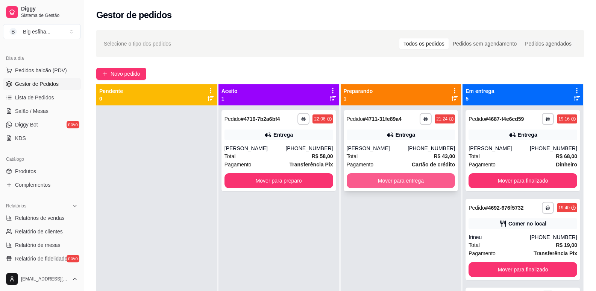
click at [423, 175] on button "Mover para entrega" at bounding box center [401, 180] width 109 height 15
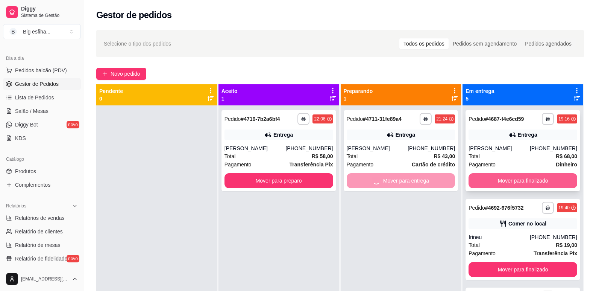
click at [480, 176] on button "Mover para finalizado" at bounding box center [522, 180] width 109 height 15
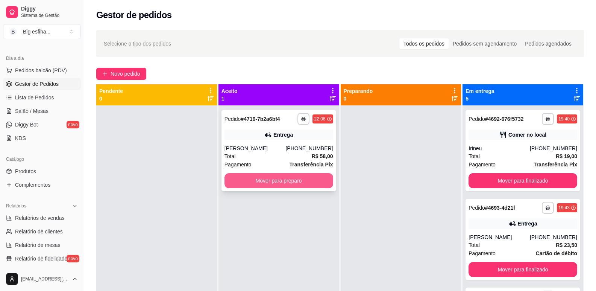
click at [319, 181] on button "Mover para preparo" at bounding box center [278, 180] width 109 height 15
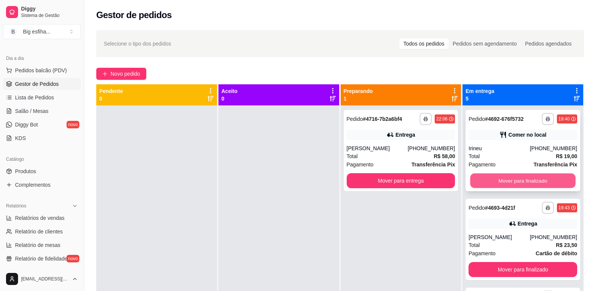
click at [455, 179] on div "**********" at bounding box center [339, 229] width 487 height 291
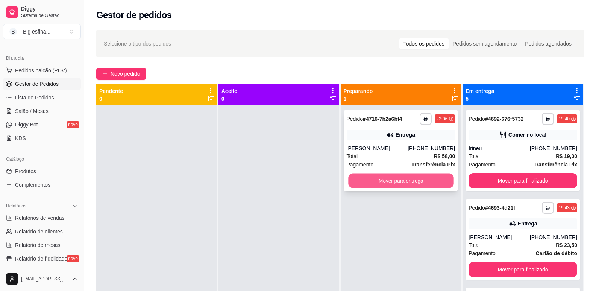
click at [435, 179] on button "Mover para entrega" at bounding box center [400, 180] width 105 height 15
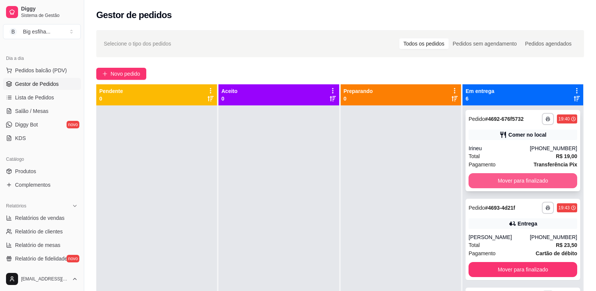
click at [487, 179] on button "Mover para finalizado" at bounding box center [522, 180] width 109 height 15
click at [497, 177] on button "Mover para finalizado" at bounding box center [522, 180] width 109 height 15
click at [498, 177] on button "Mover para finalizado" at bounding box center [522, 180] width 105 height 15
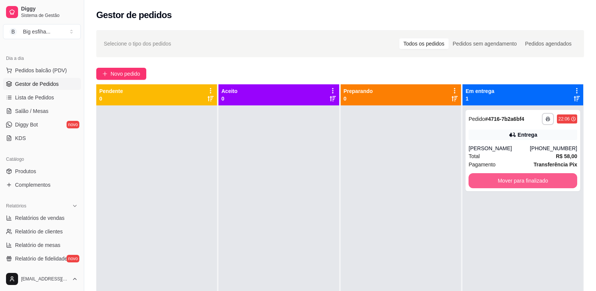
click at [498, 177] on button "Mover para finalizado" at bounding box center [522, 180] width 109 height 15
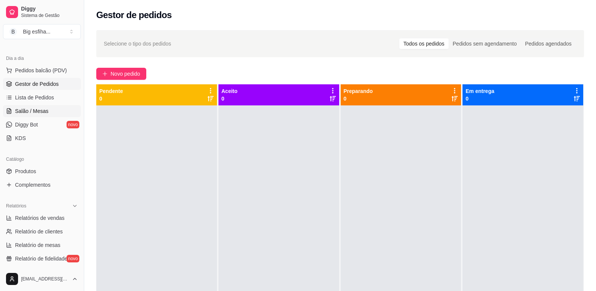
click at [34, 112] on span "Salão / Mesas" at bounding box center [31, 111] width 33 height 8
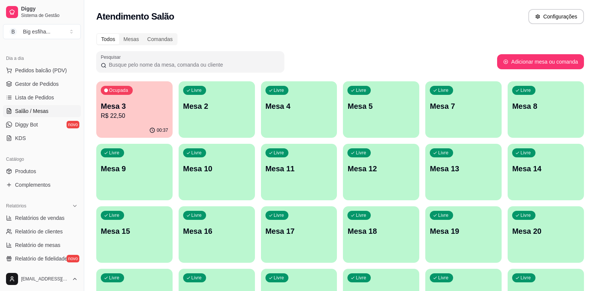
click at [217, 119] on div "Livre Mesa 2" at bounding box center [217, 104] width 76 height 47
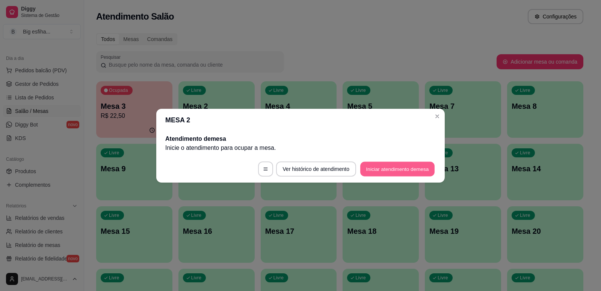
click at [370, 170] on button "Iniciar atendimento de mesa" at bounding box center [397, 168] width 74 height 15
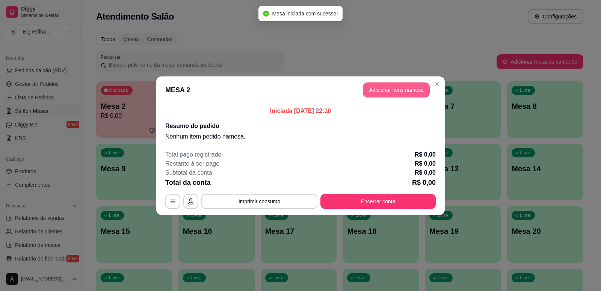
click at [393, 91] on button "Adicionar itens na mesa" at bounding box center [396, 89] width 67 height 15
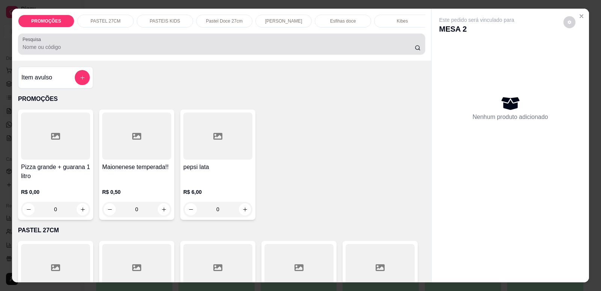
click at [93, 54] on div "Pesquisa" at bounding box center [221, 43] width 407 height 21
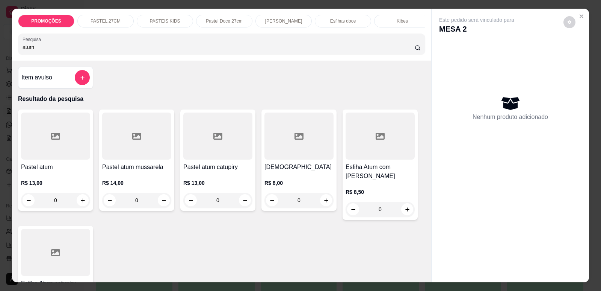
type input "atum"
click at [230, 148] on div at bounding box center [217, 135] width 69 height 47
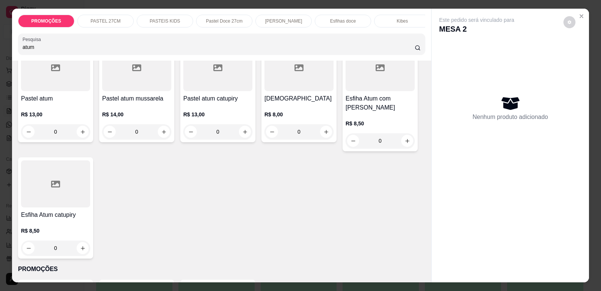
scroll to position [75, 0]
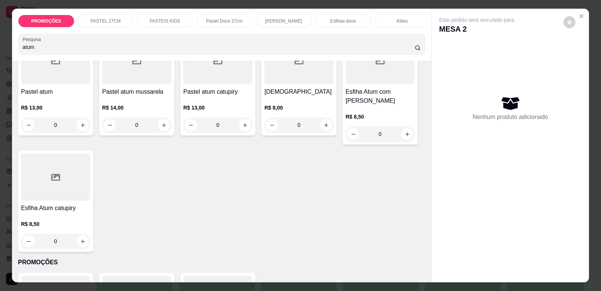
click at [53, 200] on div at bounding box center [55, 176] width 69 height 47
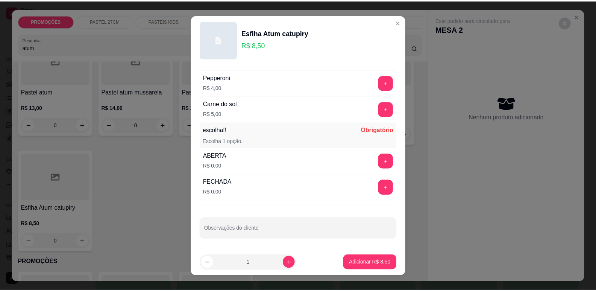
scroll to position [9, 0]
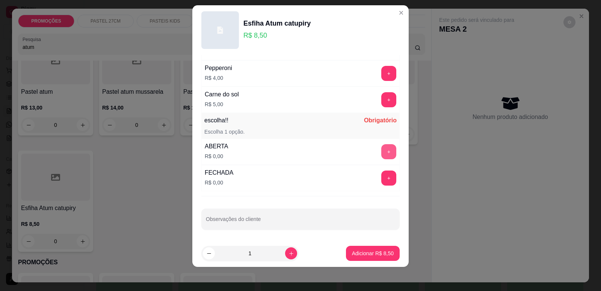
click at [381, 151] on button "+" at bounding box center [388, 151] width 15 height 15
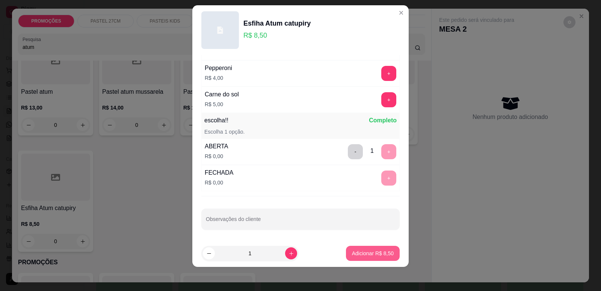
click at [383, 255] on p "Adicionar R$ 8,50" at bounding box center [373, 253] width 42 height 8
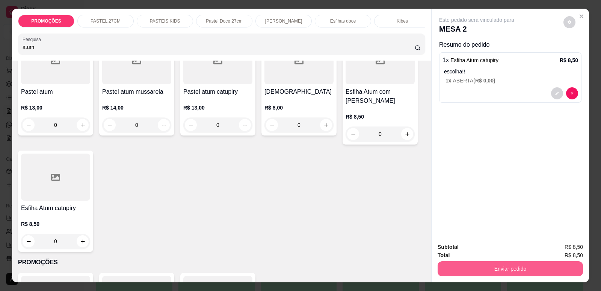
click at [440, 269] on button "Enviar pedido" at bounding box center [510, 268] width 145 height 15
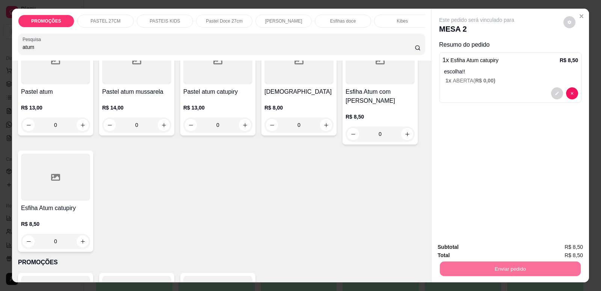
click at [553, 247] on button "Enviar pedido" at bounding box center [564, 250] width 42 height 14
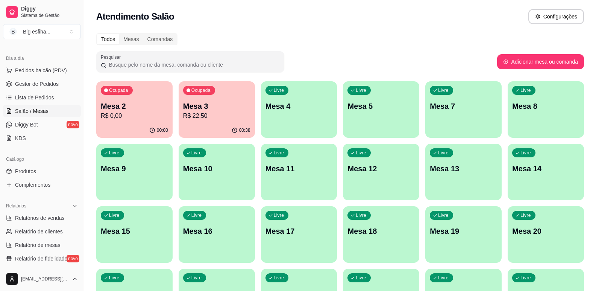
click at [147, 120] on p "R$ 0,00" at bounding box center [134, 115] width 67 height 9
click at [202, 124] on div "00:38" at bounding box center [217, 130] width 74 height 14
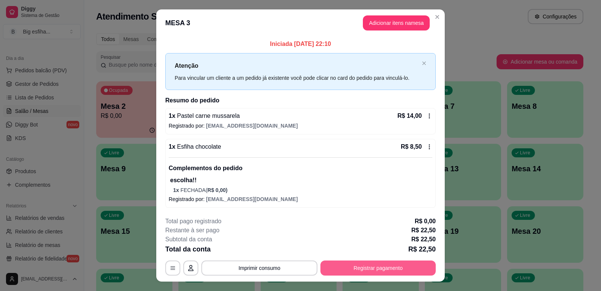
click at [369, 273] on button "Registrar pagamento" at bounding box center [378, 267] width 115 height 15
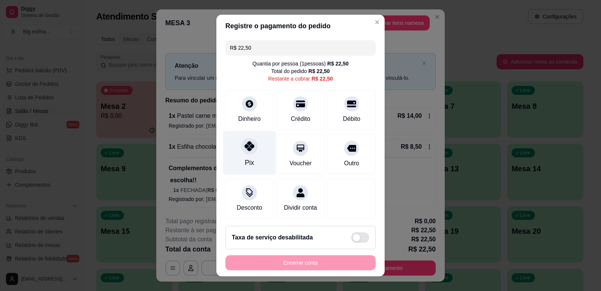
click at [245, 159] on div "Pix" at bounding box center [249, 162] width 9 height 10
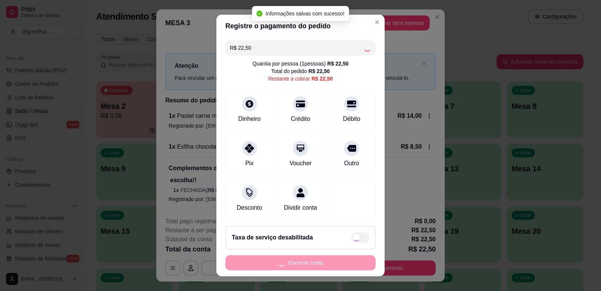
type input "R$ 0,00"
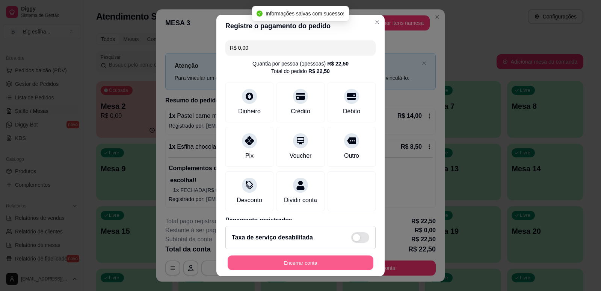
click at [298, 264] on button "Encerrar conta" at bounding box center [301, 262] width 146 height 15
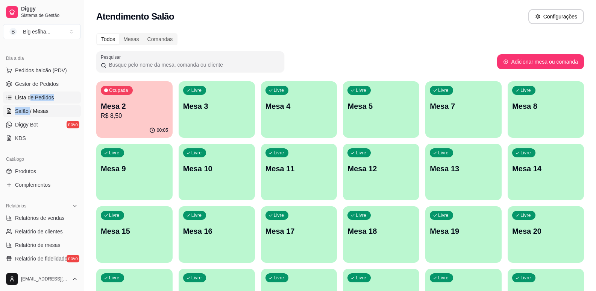
click at [29, 103] on ul "Pedidos balcão (PDV) Gestor de Pedidos Lista de Pedidos Salão / Mesas Diggy Bot…" at bounding box center [42, 104] width 78 height 80
click at [28, 103] on link "Lista de Pedidos" at bounding box center [42, 97] width 78 height 12
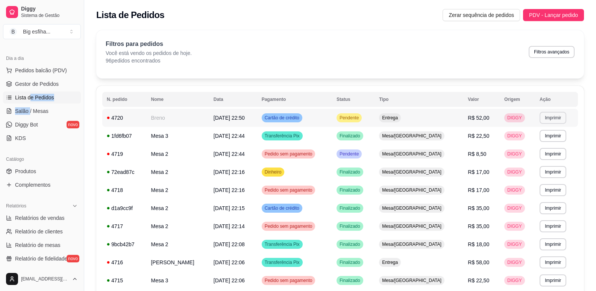
click at [546, 118] on button "Imprimir" at bounding box center [552, 118] width 27 height 12
click at [535, 141] on button "IMPRESSORA" at bounding box center [543, 141] width 44 height 10
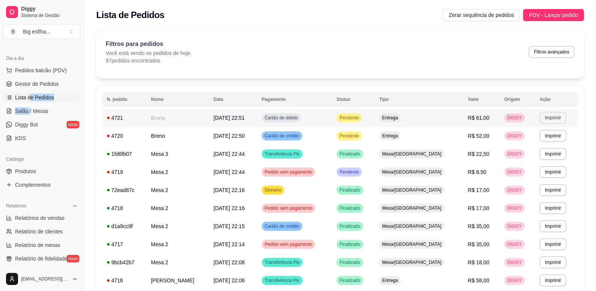
click at [545, 117] on button "Imprimir" at bounding box center [552, 118] width 27 height 12
click at [533, 142] on button "IMPRESSORA" at bounding box center [536, 144] width 54 height 12
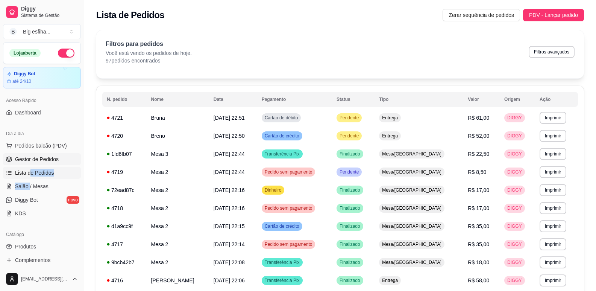
click at [42, 160] on span "Gestor de Pedidos" at bounding box center [37, 159] width 44 height 8
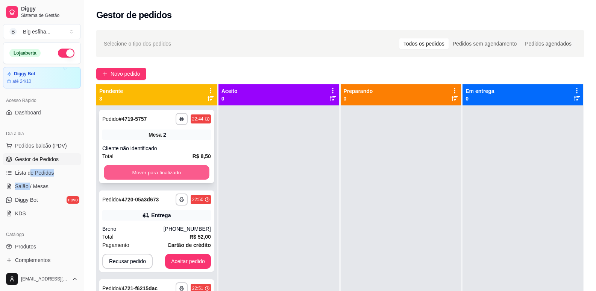
click at [160, 168] on button "Mover para finalizado" at bounding box center [156, 172] width 105 height 15
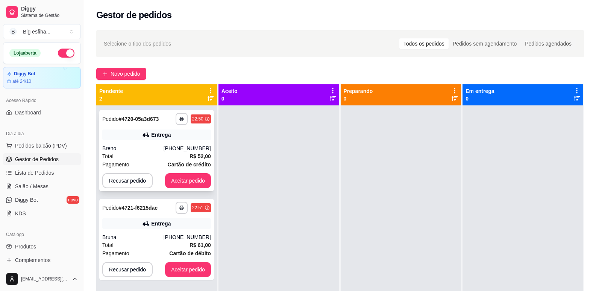
click at [180, 170] on div "**********" at bounding box center [156, 150] width 115 height 81
click at [191, 178] on button "Aceitar pedido" at bounding box center [188, 180] width 44 height 15
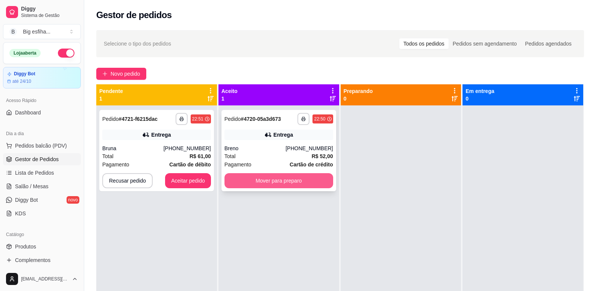
click at [264, 181] on button "Mover para preparo" at bounding box center [278, 180] width 109 height 15
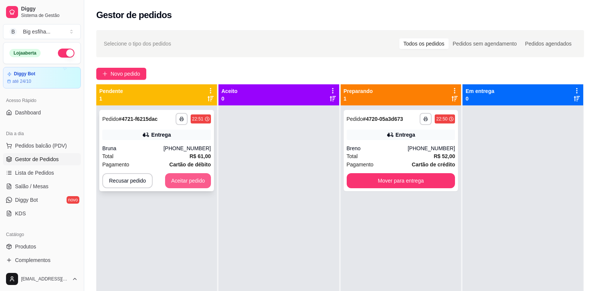
click at [197, 177] on button "Aceitar pedido" at bounding box center [188, 180] width 46 height 15
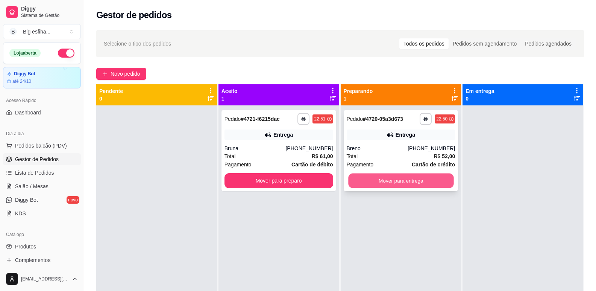
click at [391, 187] on button "Mover para entrega" at bounding box center [400, 180] width 105 height 15
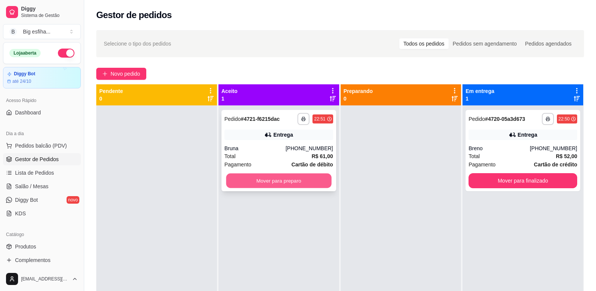
click at [289, 176] on button "Mover para preparo" at bounding box center [278, 180] width 105 height 15
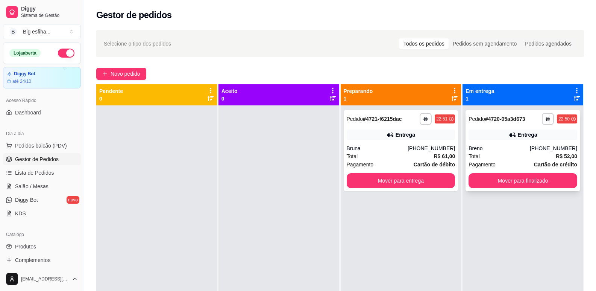
drag, startPoint x: 510, startPoint y: 189, endPoint x: 506, endPoint y: 189, distance: 4.9
click at [506, 189] on div "**********" at bounding box center [522, 150] width 115 height 81
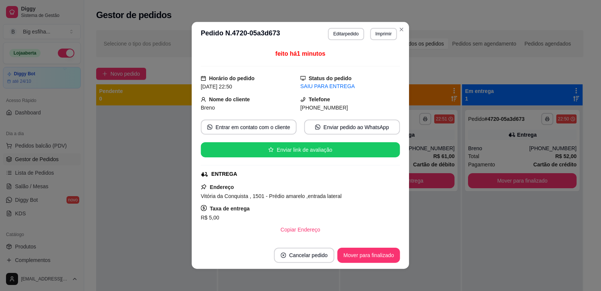
click at [401, 180] on div "feito há 1 minutos Horário do pedido [DATE] 22:50 Status do pedido SAIU PARA EN…" at bounding box center [301, 143] width 218 height 195
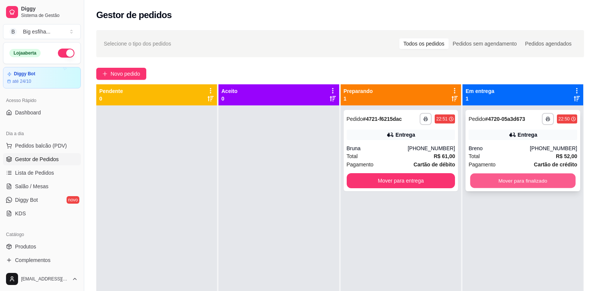
click at [500, 180] on button "Mover para finalizado" at bounding box center [522, 180] width 105 height 15
click at [368, 166] on span "Pagamento" at bounding box center [360, 164] width 27 height 8
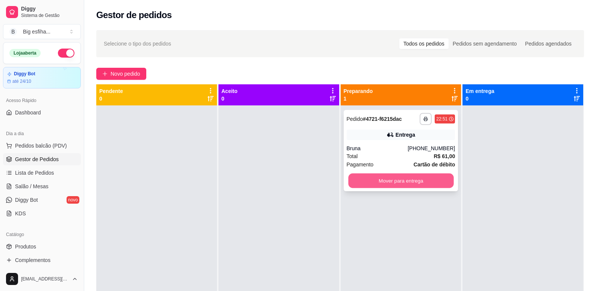
click at [403, 177] on button "Mover para entrega" at bounding box center [400, 180] width 105 height 15
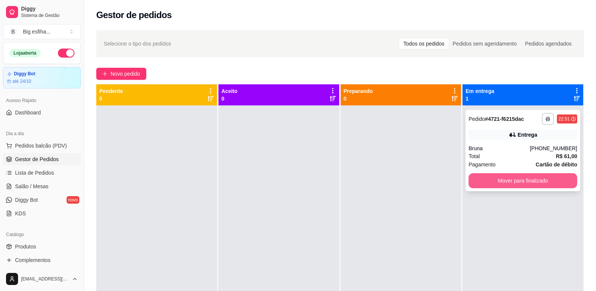
click at [495, 176] on button "Mover para finalizado" at bounding box center [522, 180] width 109 height 15
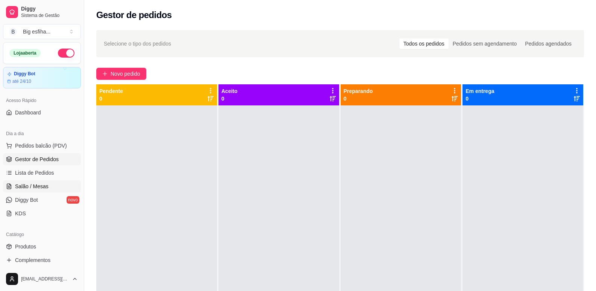
click at [32, 181] on link "Salão / Mesas" at bounding box center [42, 186] width 78 height 12
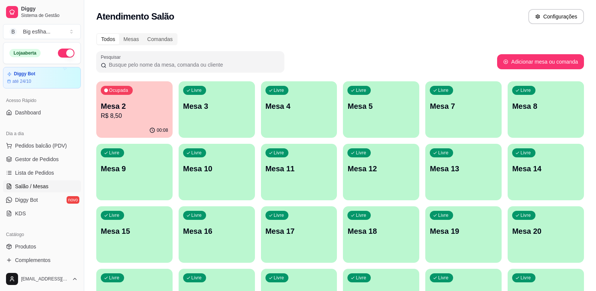
click at [148, 107] on p "Mesa 2" at bounding box center [134, 106] width 67 height 11
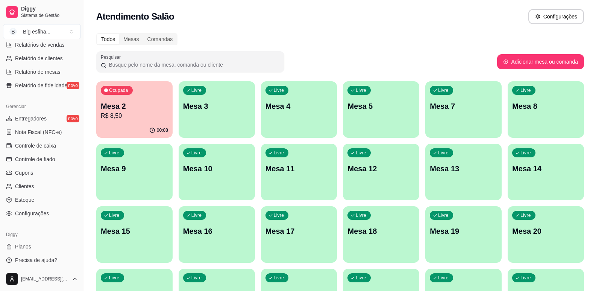
scroll to position [250, 0]
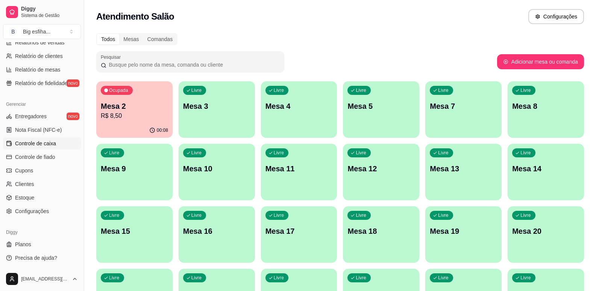
click at [29, 144] on span "Controle de caixa" at bounding box center [35, 143] width 41 height 8
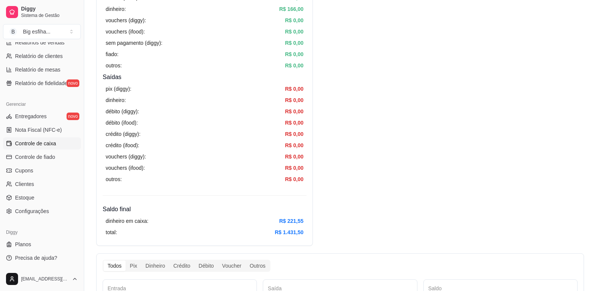
scroll to position [188, 0]
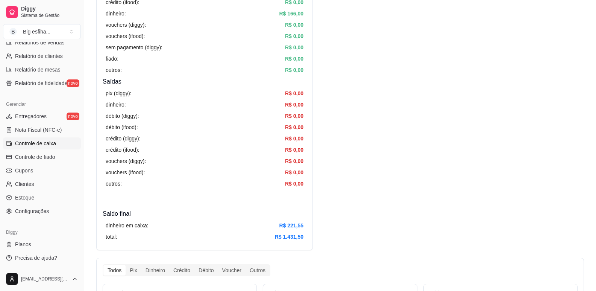
click at [206, 85] on h4 "Saídas" at bounding box center [205, 81] width 204 height 9
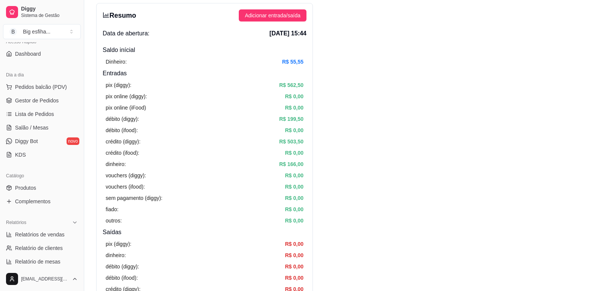
scroll to position [0, 0]
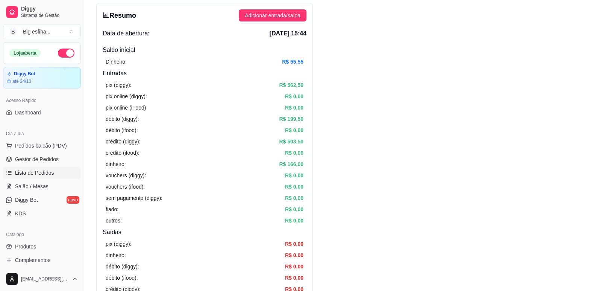
click at [40, 173] on span "Lista de Pedidos" at bounding box center [34, 173] width 39 height 8
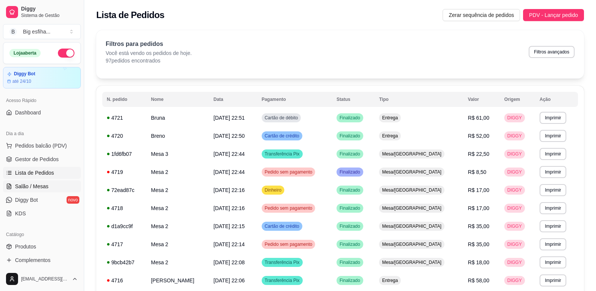
click at [37, 189] on span "Salão / Mesas" at bounding box center [31, 186] width 33 height 8
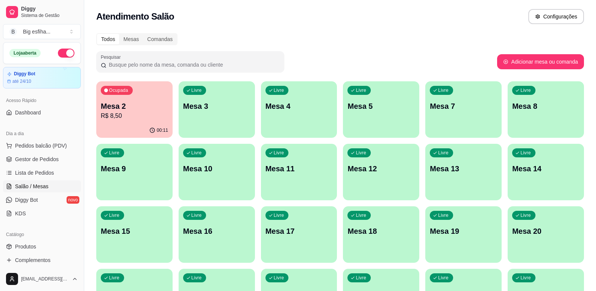
click at [226, 109] on p "Mesa 3" at bounding box center [216, 106] width 67 height 11
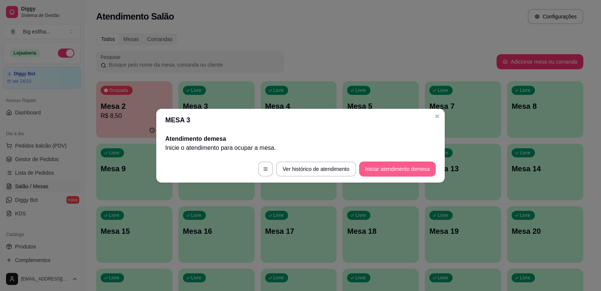
click at [374, 172] on button "Iniciar atendimento de mesa" at bounding box center [397, 168] width 77 height 15
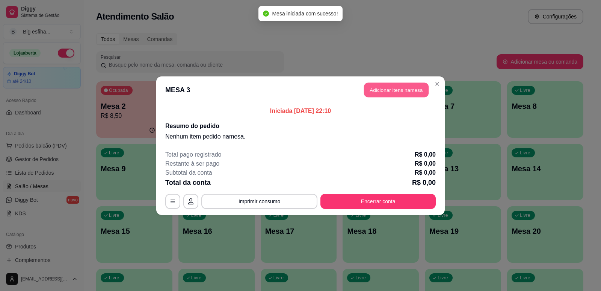
click at [381, 89] on button "Adicionar itens na mesa" at bounding box center [396, 89] width 65 height 15
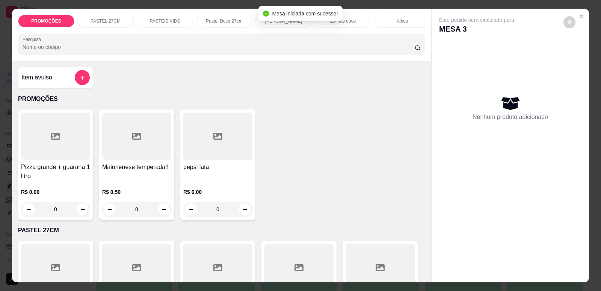
click at [338, 27] on div "PROMOÇÕES PASTEL 27CM PASTEIS KIDS Pastel Doce 27cm Esfihas Salgadas Esfihas do…" at bounding box center [221, 21] width 407 height 13
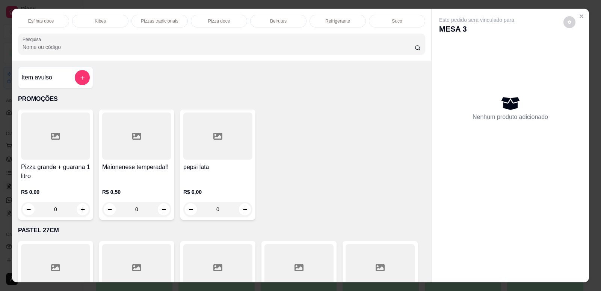
click at [333, 23] on p "Refrigerante" at bounding box center [337, 21] width 25 height 6
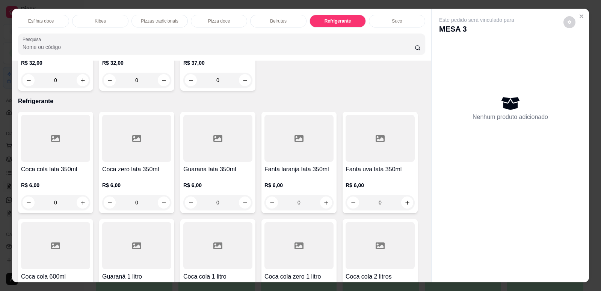
scroll to position [15, 0]
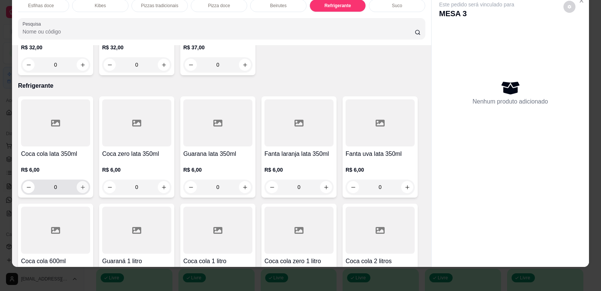
click at [81, 181] on button "increase-product-quantity" at bounding box center [83, 187] width 12 height 12
type input "1"
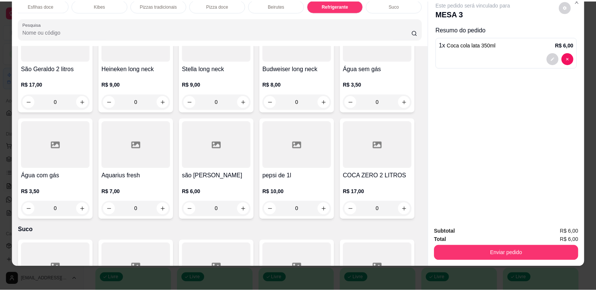
scroll to position [4638, 0]
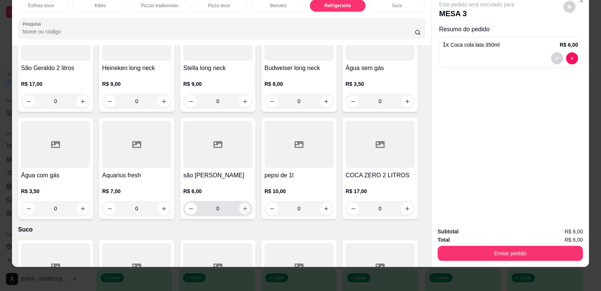
click at [240, 203] on button "increase-product-quantity" at bounding box center [245, 209] width 12 height 12
type input "1"
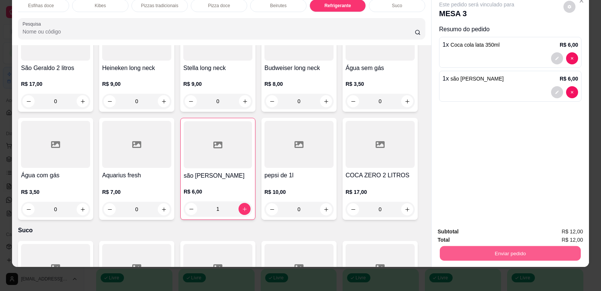
click at [507, 248] on button "Enviar pedido" at bounding box center [510, 252] width 141 height 15
click at [557, 233] on button "Enviar pedido" at bounding box center [563, 234] width 41 height 14
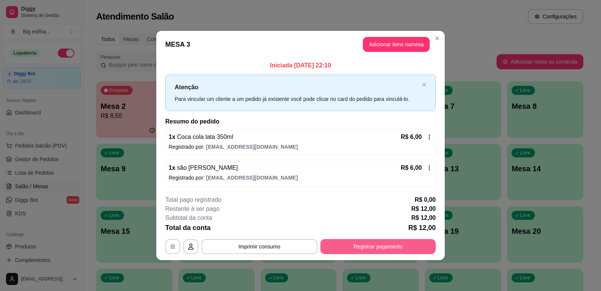
click at [371, 246] on button "Registrar pagamento" at bounding box center [378, 246] width 115 height 15
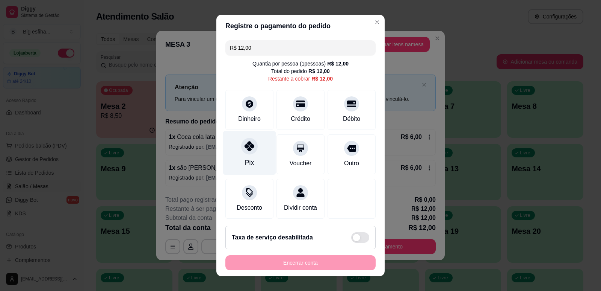
click at [243, 157] on div "Pix" at bounding box center [249, 152] width 53 height 44
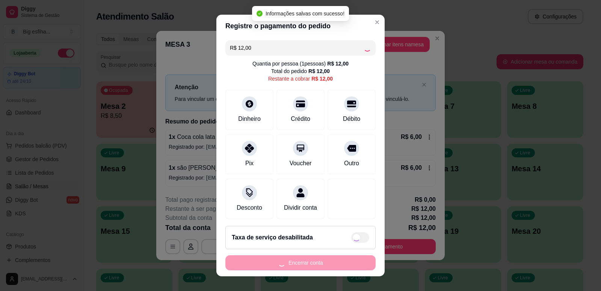
type input "R$ 0,00"
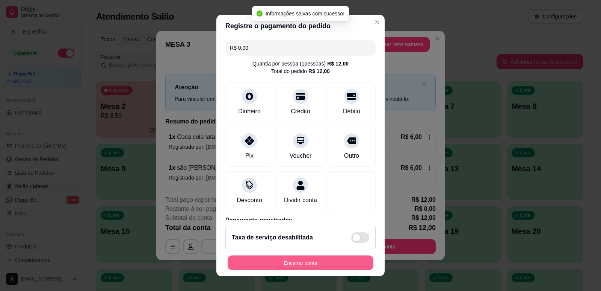
click at [276, 262] on button "Encerrar conta" at bounding box center [301, 262] width 146 height 15
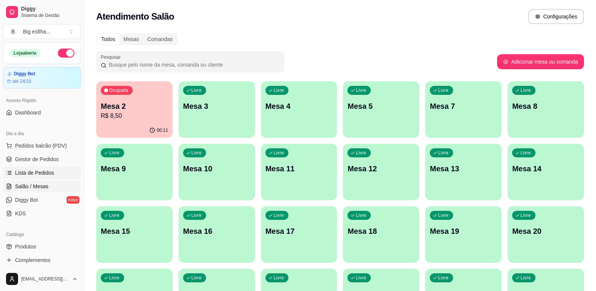
click at [42, 170] on span "Lista de Pedidos" at bounding box center [34, 173] width 39 height 8
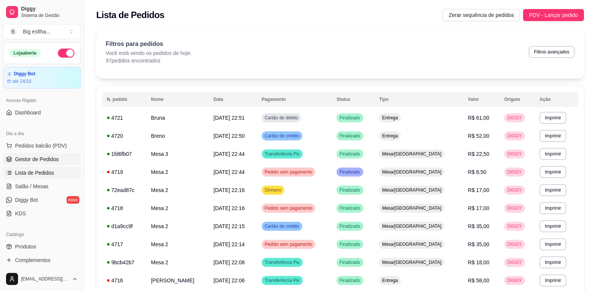
click at [44, 164] on link "Gestor de Pedidos" at bounding box center [42, 159] width 78 height 12
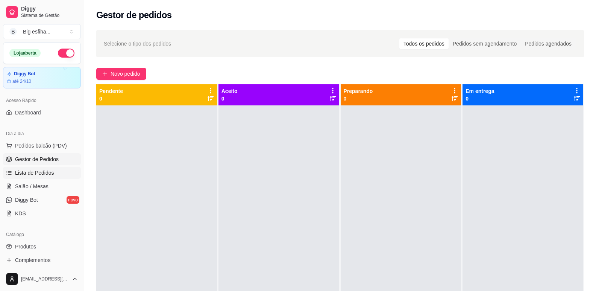
click at [39, 174] on span "Lista de Pedidos" at bounding box center [34, 173] width 39 height 8
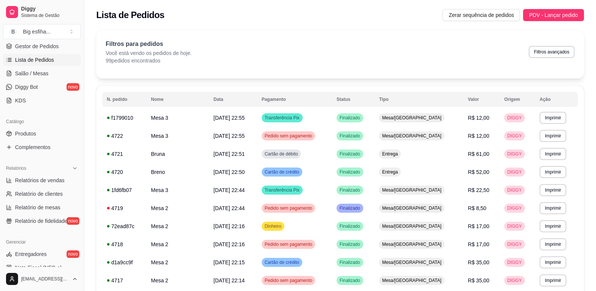
scroll to position [150, 0]
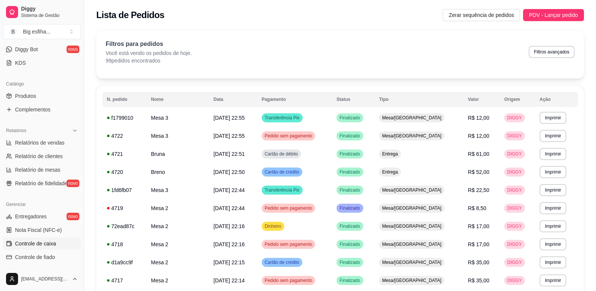
click at [46, 244] on span "Controle de caixa" at bounding box center [35, 243] width 41 height 8
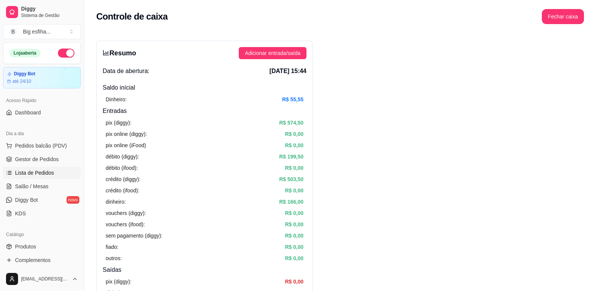
click at [42, 168] on link "Lista de Pedidos" at bounding box center [42, 173] width 78 height 12
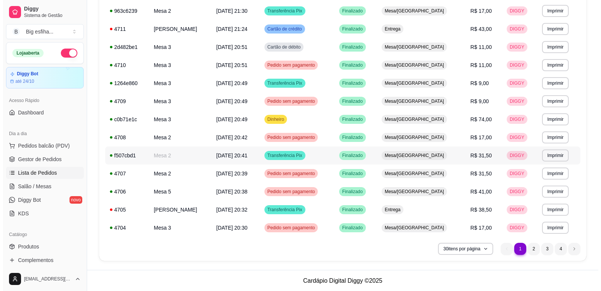
scroll to position [414, 0]
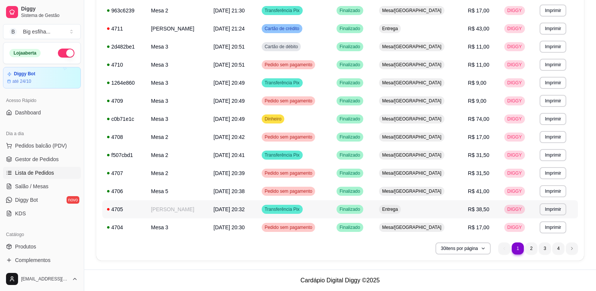
click at [257, 201] on td "[DATE] 20:32" at bounding box center [233, 209] width 48 height 18
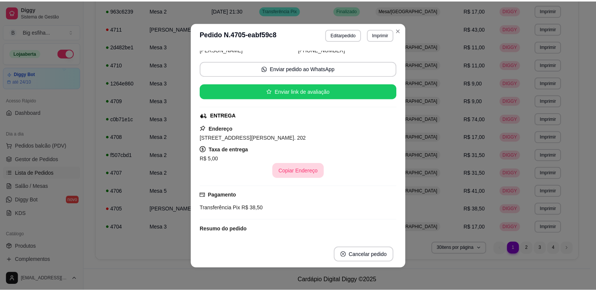
scroll to position [150, 0]
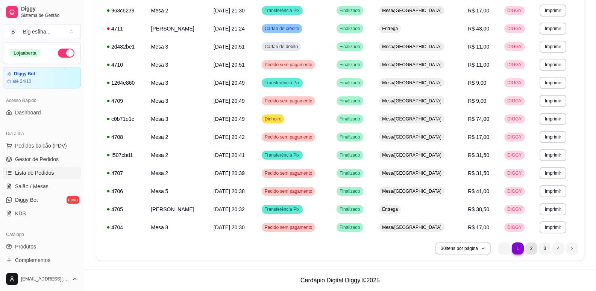
click at [529, 248] on li "2" at bounding box center [531, 248] width 12 height 12
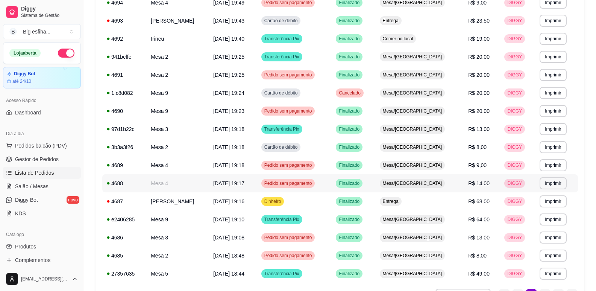
scroll to position [414, 0]
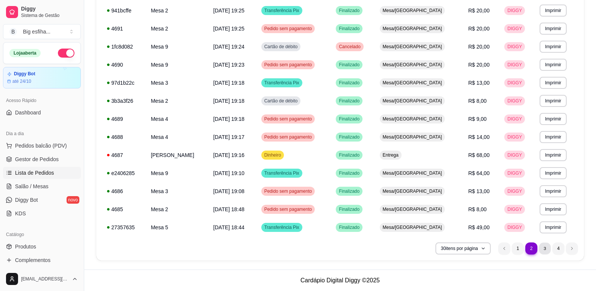
click at [544, 250] on li "3" at bounding box center [545, 248] width 12 height 12
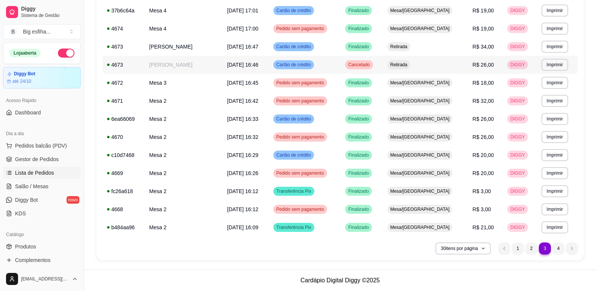
click at [365, 68] on div "Cancelado" at bounding box center [358, 64] width 27 height 9
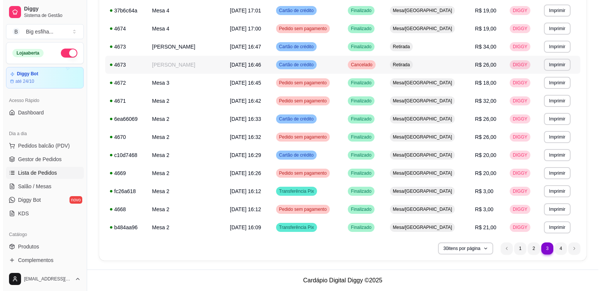
scroll to position [376, 0]
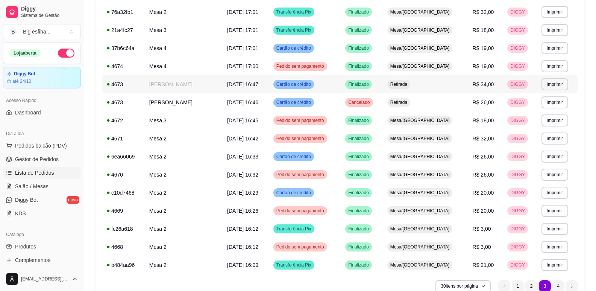
click at [360, 84] on span "Finalizado" at bounding box center [359, 84] width 24 height 6
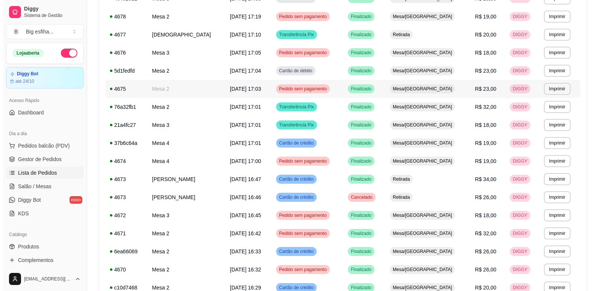
scroll to position [263, 0]
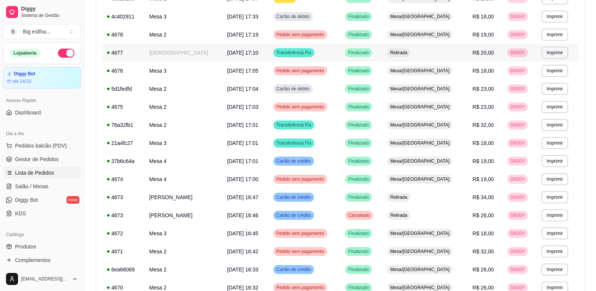
click at [247, 53] on span "[DATE] 17:10" at bounding box center [242, 53] width 31 height 6
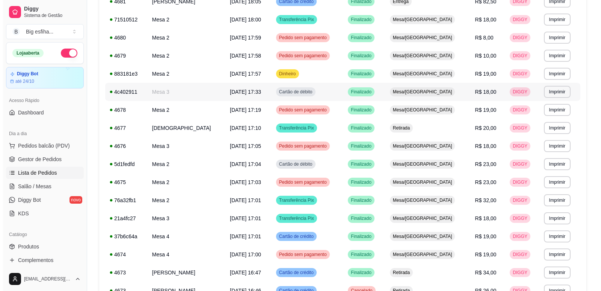
scroll to position [113, 0]
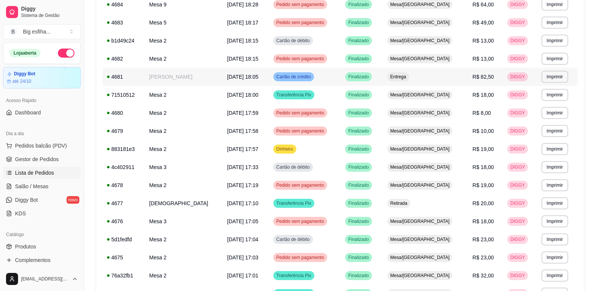
click at [223, 74] on td "[DATE] 18:05" at bounding box center [246, 77] width 46 height 18
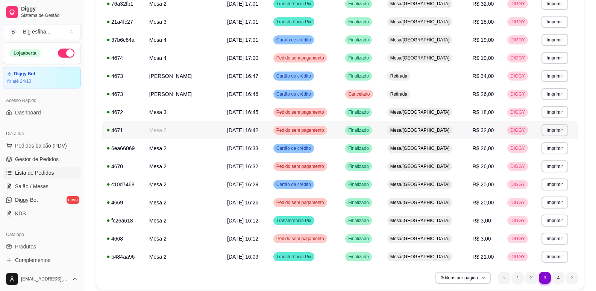
scroll to position [414, 0]
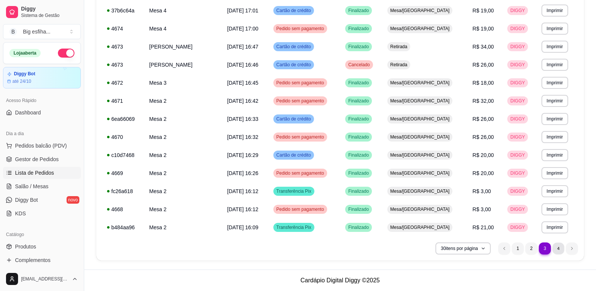
click at [557, 246] on li "4" at bounding box center [558, 248] width 12 height 12
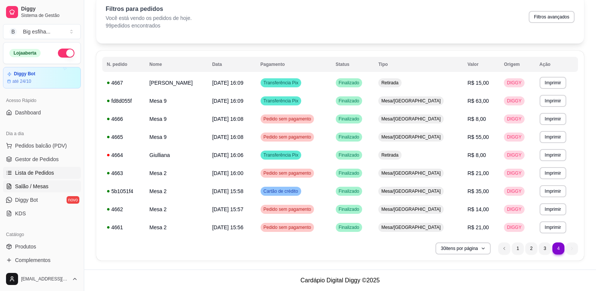
click at [42, 183] on span "Salão / Mesas" at bounding box center [31, 186] width 33 height 8
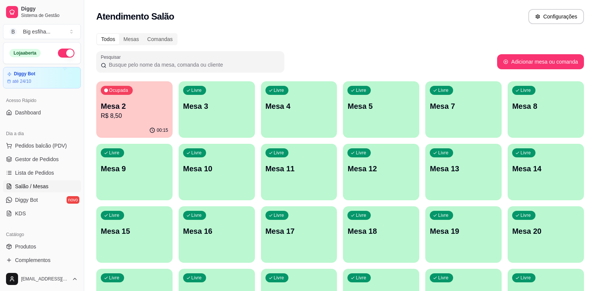
click at [130, 97] on div "Ocupada Mesa 2 R$ 8,50" at bounding box center [134, 102] width 76 height 42
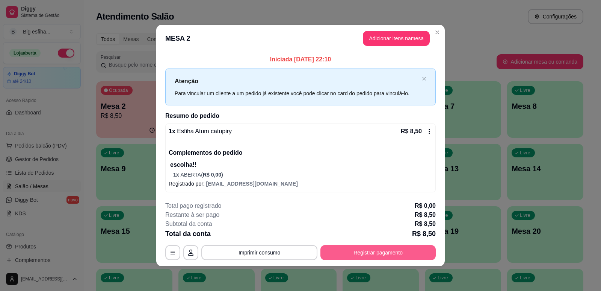
click at [366, 251] on button "Registrar pagamento" at bounding box center [378, 252] width 115 height 15
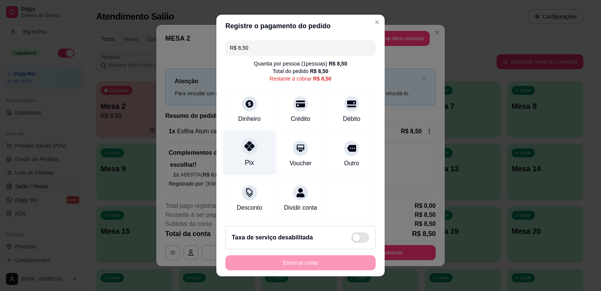
click at [240, 164] on div "Pix" at bounding box center [249, 152] width 53 height 44
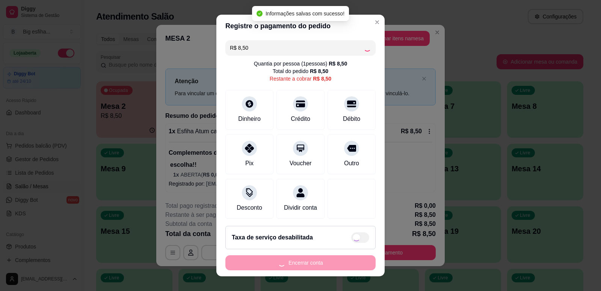
type input "R$ 0,00"
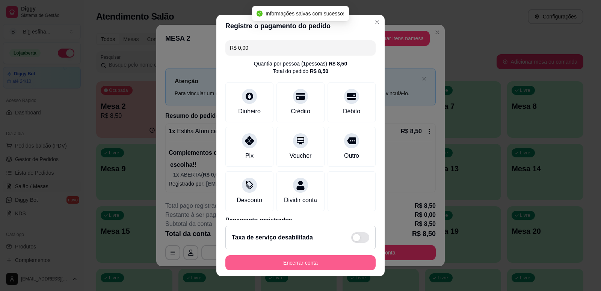
click at [275, 261] on button "Encerrar conta" at bounding box center [301, 262] width 150 height 15
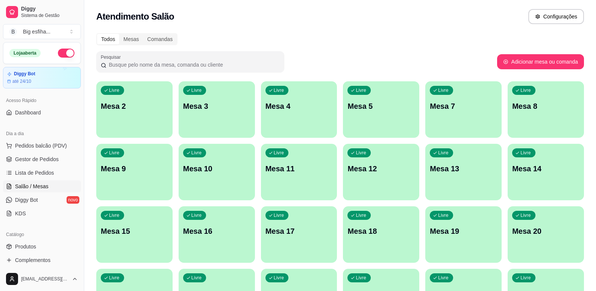
scroll to position [38, 0]
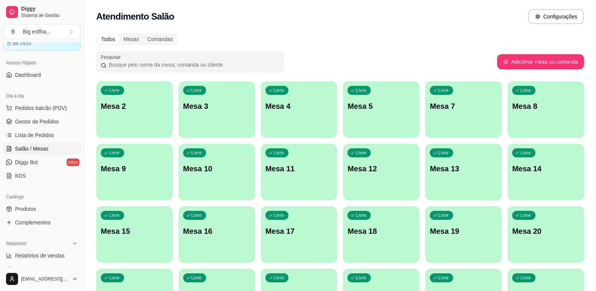
click at [94, 135] on div "Todos Mesas Comandas Pesquisar Adicionar mesa ou comanda Livre Mesa 2 Livre Mes…" at bounding box center [340, 213] width 512 height 368
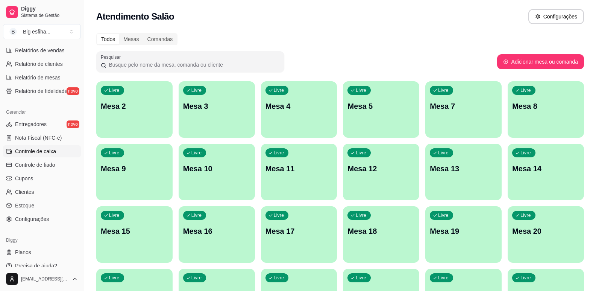
scroll to position [250, 0]
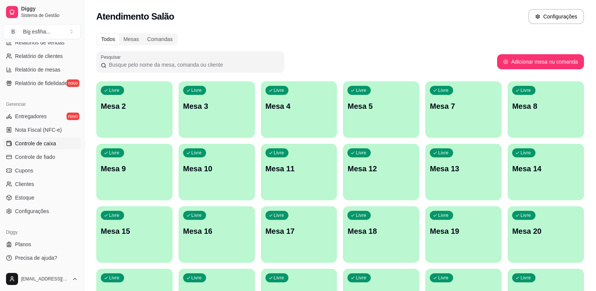
click at [48, 140] on span "Controle de caixa" at bounding box center [35, 143] width 41 height 8
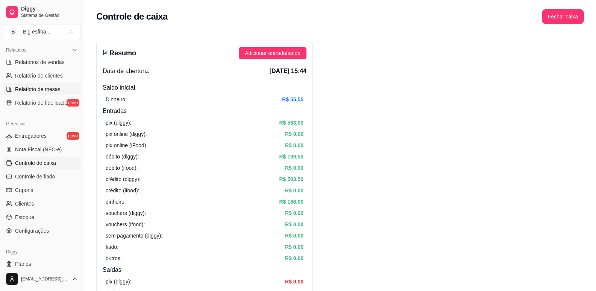
scroll to position [213, 0]
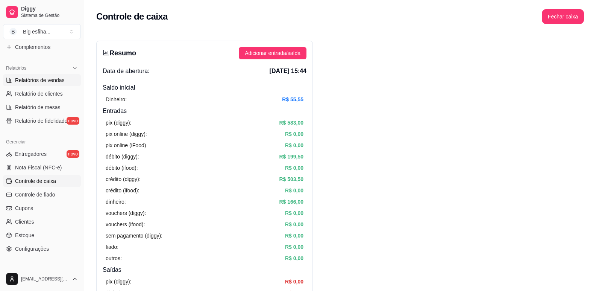
click at [42, 78] on span "Relatórios de vendas" at bounding box center [40, 80] width 50 height 8
select select "ALL"
select select "0"
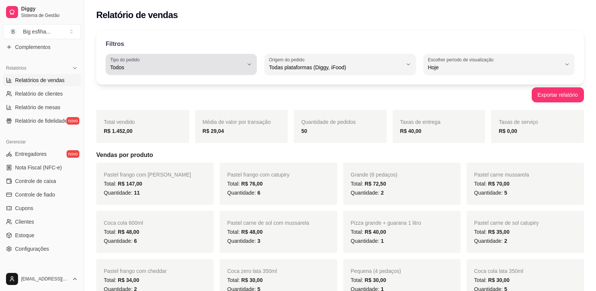
click at [179, 64] on span "Todos" at bounding box center [176, 68] width 133 height 8
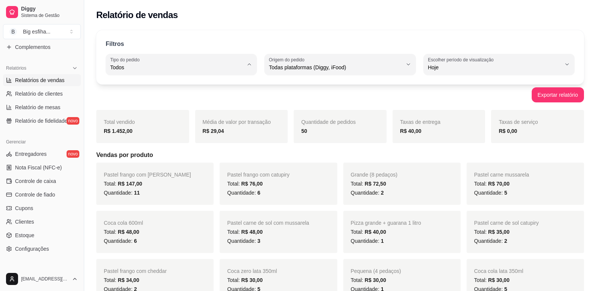
click at [170, 93] on li "Entrega" at bounding box center [181, 98] width 139 height 12
type input "DELIVERY"
select select "DELIVERY"
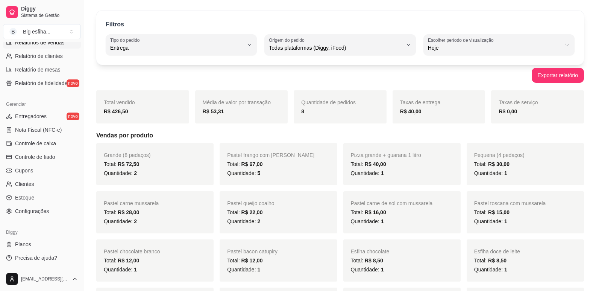
scroll to position [38, 0]
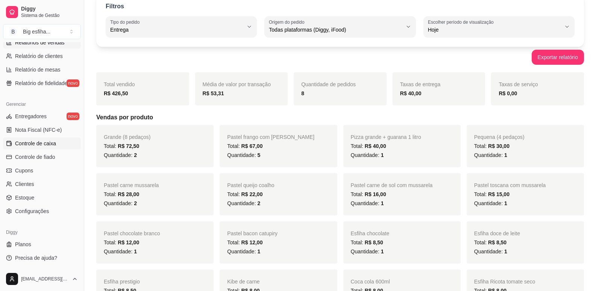
click at [42, 141] on span "Controle de caixa" at bounding box center [35, 143] width 41 height 8
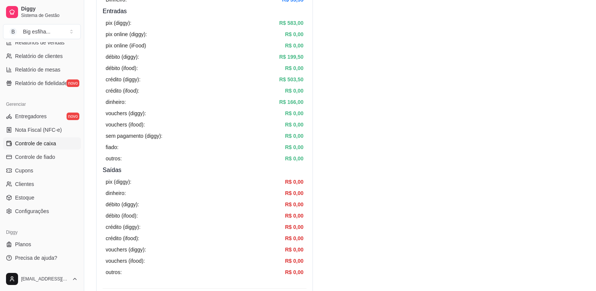
scroll to position [113, 0]
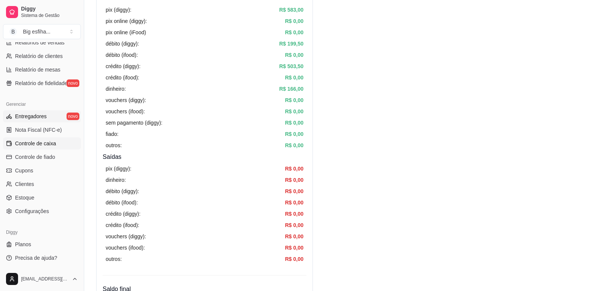
click at [27, 121] on link "Entregadores novo" at bounding box center [42, 116] width 78 height 12
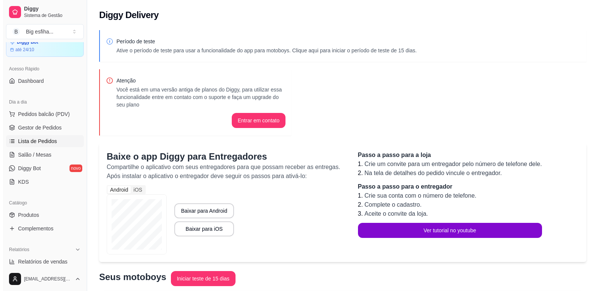
scroll to position [25, 0]
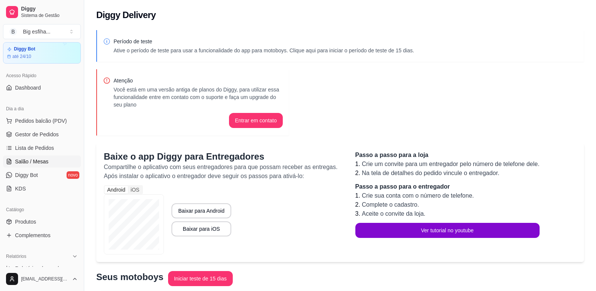
click at [37, 163] on span "Salão / Mesas" at bounding box center [31, 161] width 33 height 8
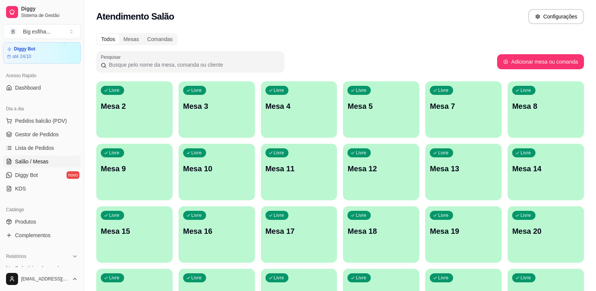
click at [139, 103] on p "Mesa 2" at bounding box center [134, 106] width 67 height 11
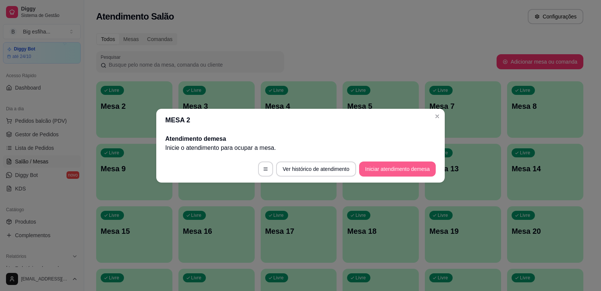
click at [404, 165] on button "Iniciar atendimento de mesa" at bounding box center [397, 168] width 77 height 15
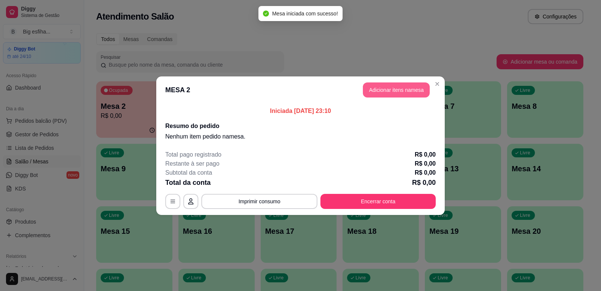
click at [397, 91] on button "Adicionar itens na mesa" at bounding box center [396, 89] width 67 height 15
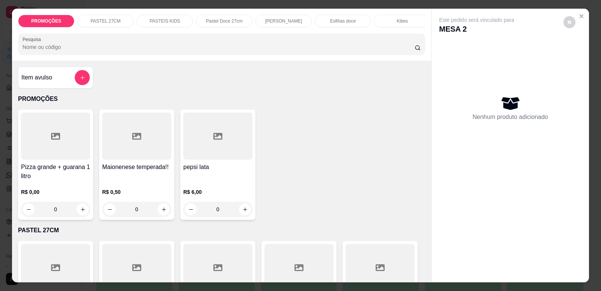
scroll to position [0, 302]
click at [345, 23] on p "Refrigerante" at bounding box center [337, 21] width 25 height 6
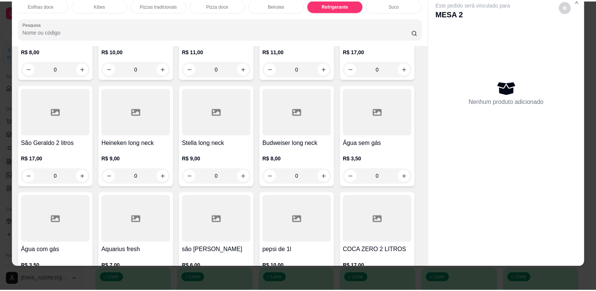
scroll to position [4562, 0]
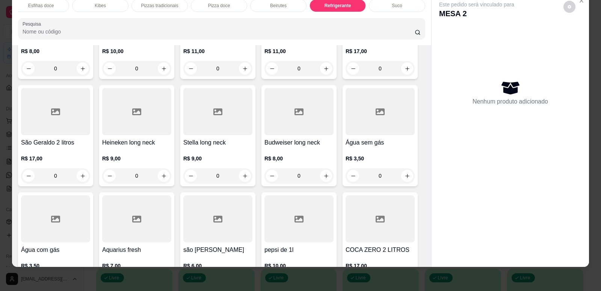
click at [242, 280] on icon "increase-product-quantity" at bounding box center [245, 283] width 6 height 6
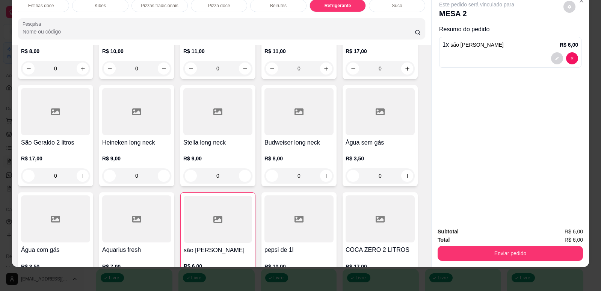
type input "1"
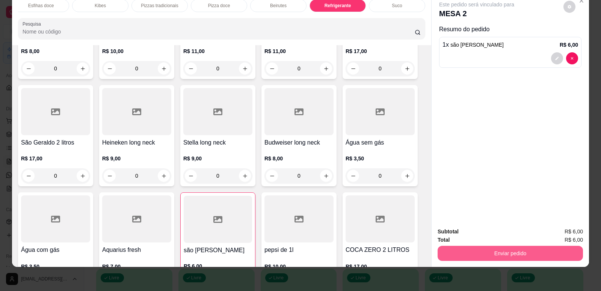
click at [508, 251] on button "Enviar pedido" at bounding box center [510, 252] width 145 height 15
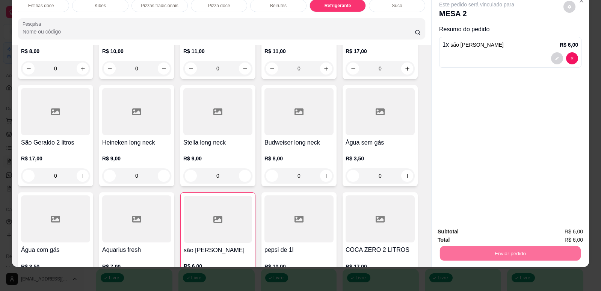
click at [566, 232] on button "Enviar pedido" at bounding box center [564, 234] width 42 height 14
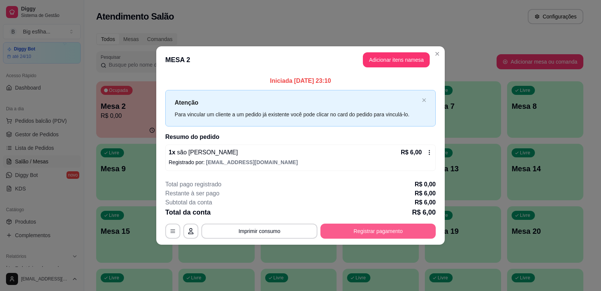
click at [365, 227] on button "Registrar pagamento" at bounding box center [378, 230] width 115 height 15
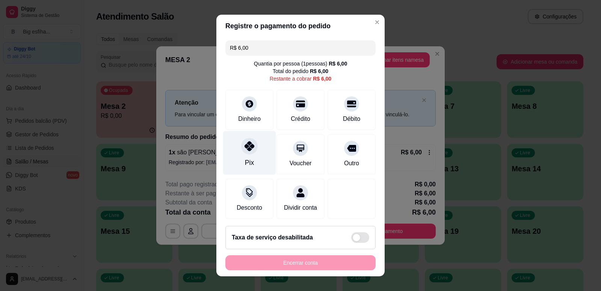
click at [230, 158] on div "Pix" at bounding box center [249, 152] width 53 height 44
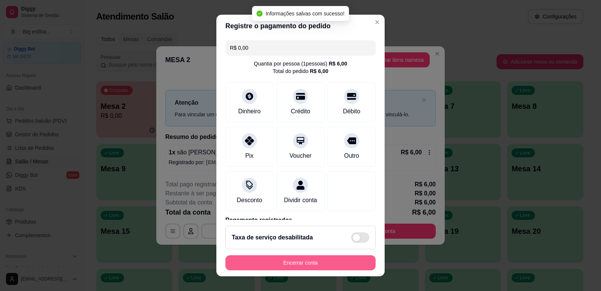
type input "R$ 0,00"
click at [294, 260] on button "Encerrar conta" at bounding box center [301, 262] width 150 height 15
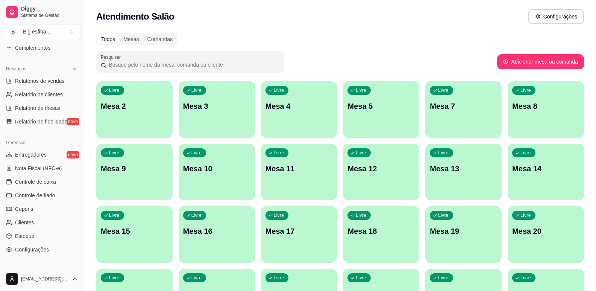
scroll to position [213, 0]
click at [43, 77] on span "Relatórios de vendas" at bounding box center [40, 80] width 50 height 8
select select "ALL"
select select "0"
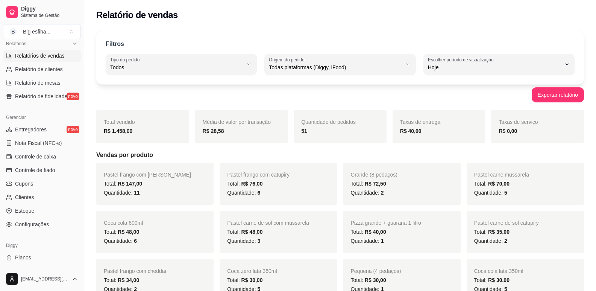
scroll to position [250, 0]
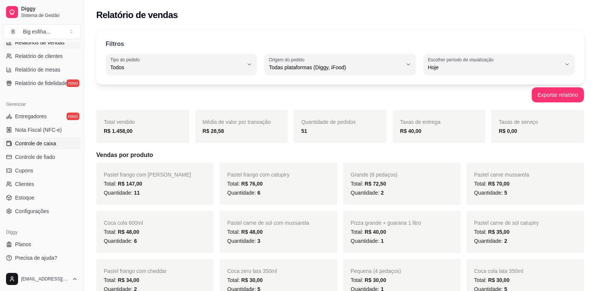
click at [43, 147] on link "Controle de caixa" at bounding box center [42, 143] width 78 height 12
